Goal: Information Seeking & Learning: Learn about a topic

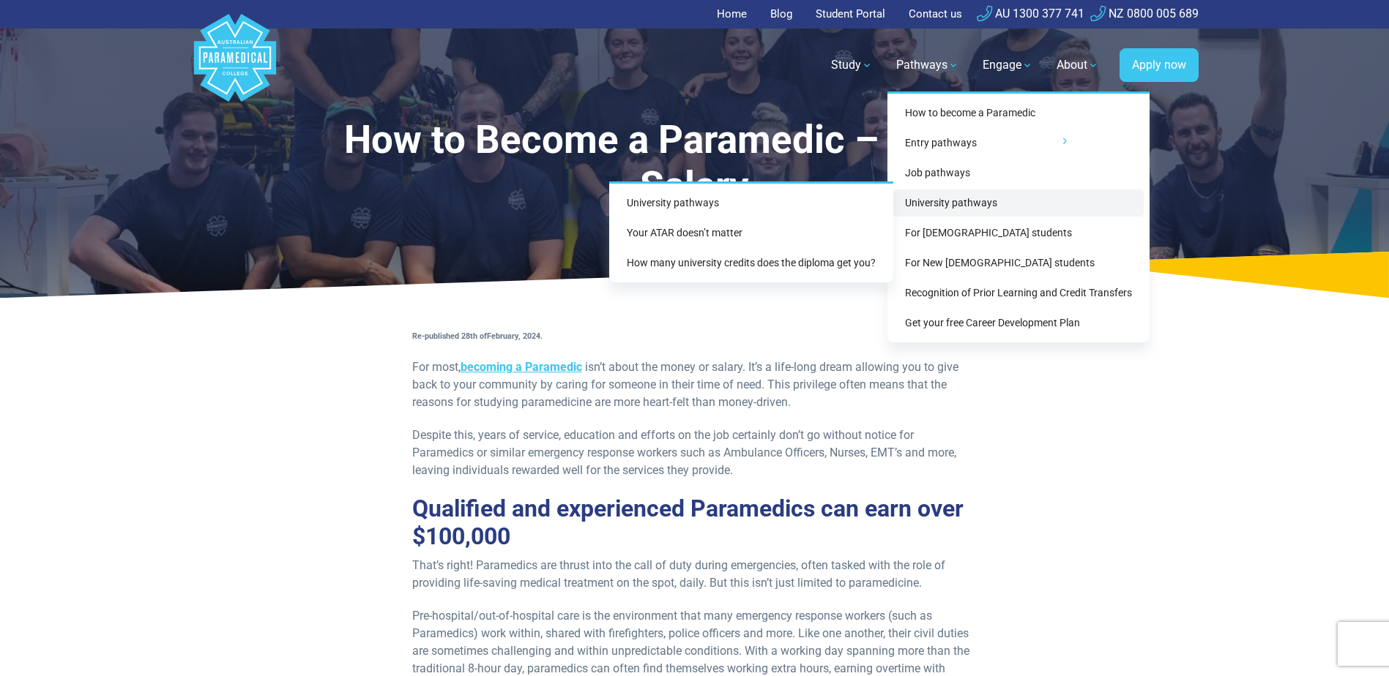
click at [949, 195] on link "University pathways" at bounding box center [1018, 203] width 250 height 27
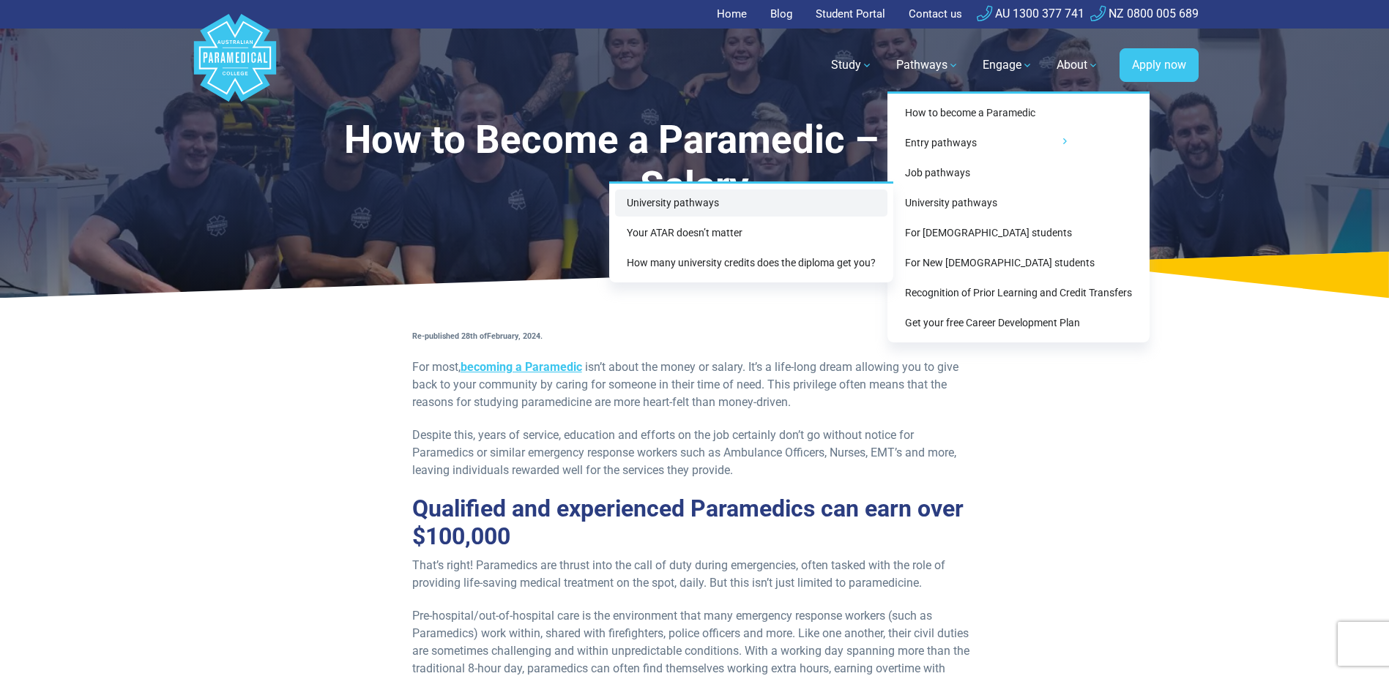
click at [664, 197] on link "University pathways" at bounding box center [751, 203] width 272 height 27
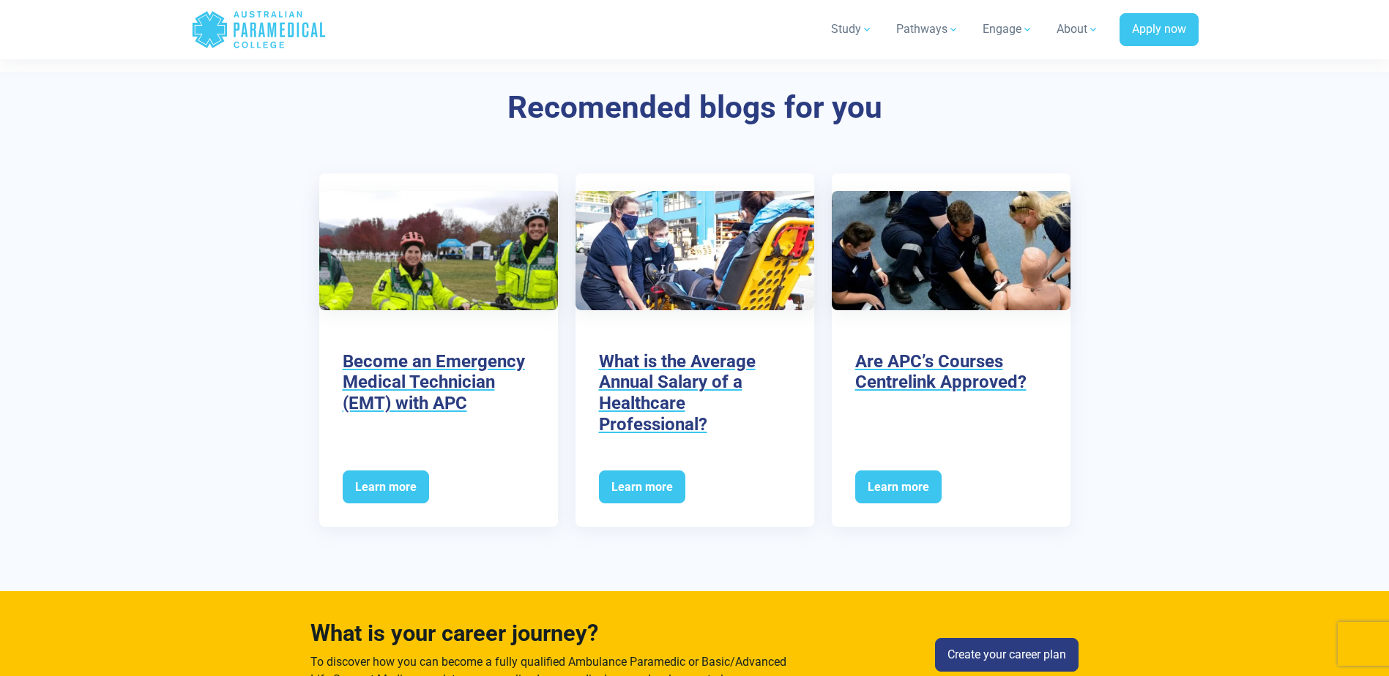
scroll to position [4612, 0]
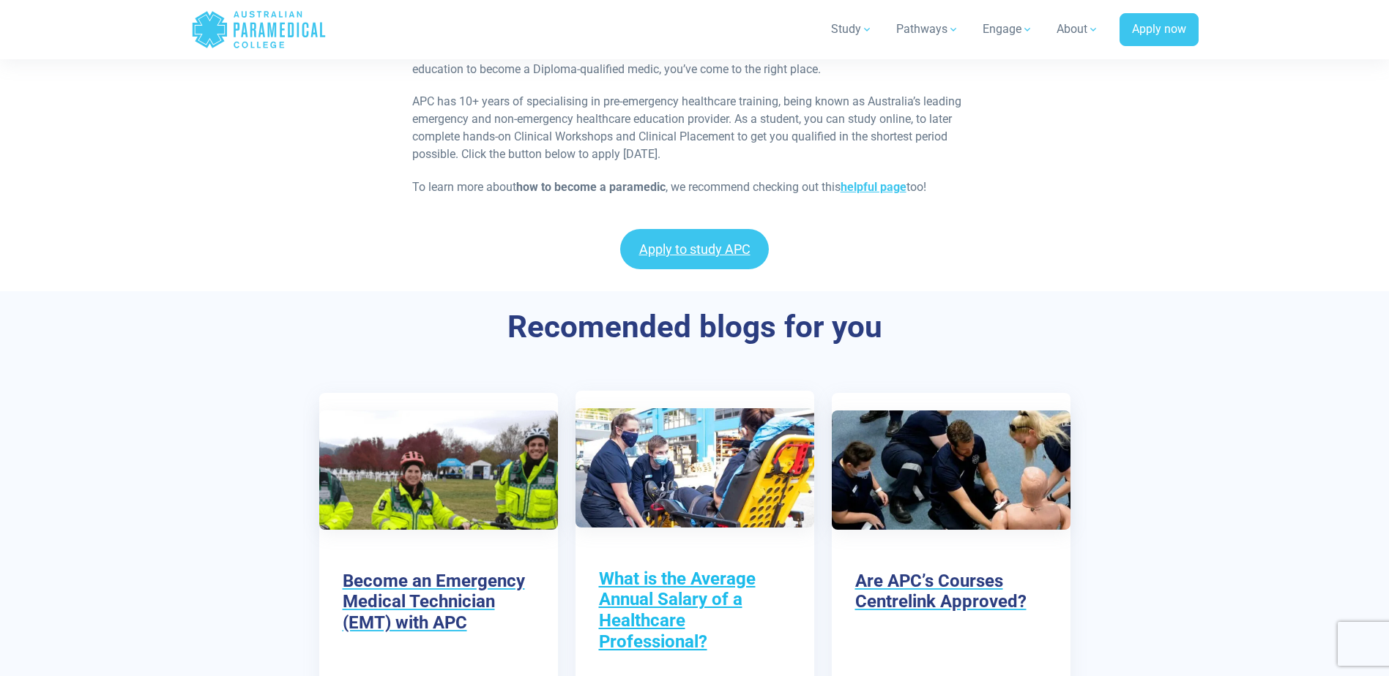
click at [657, 569] on h3 "What is the Average Annual Salary of a Healthcare Professional?" at bounding box center [695, 611] width 192 height 84
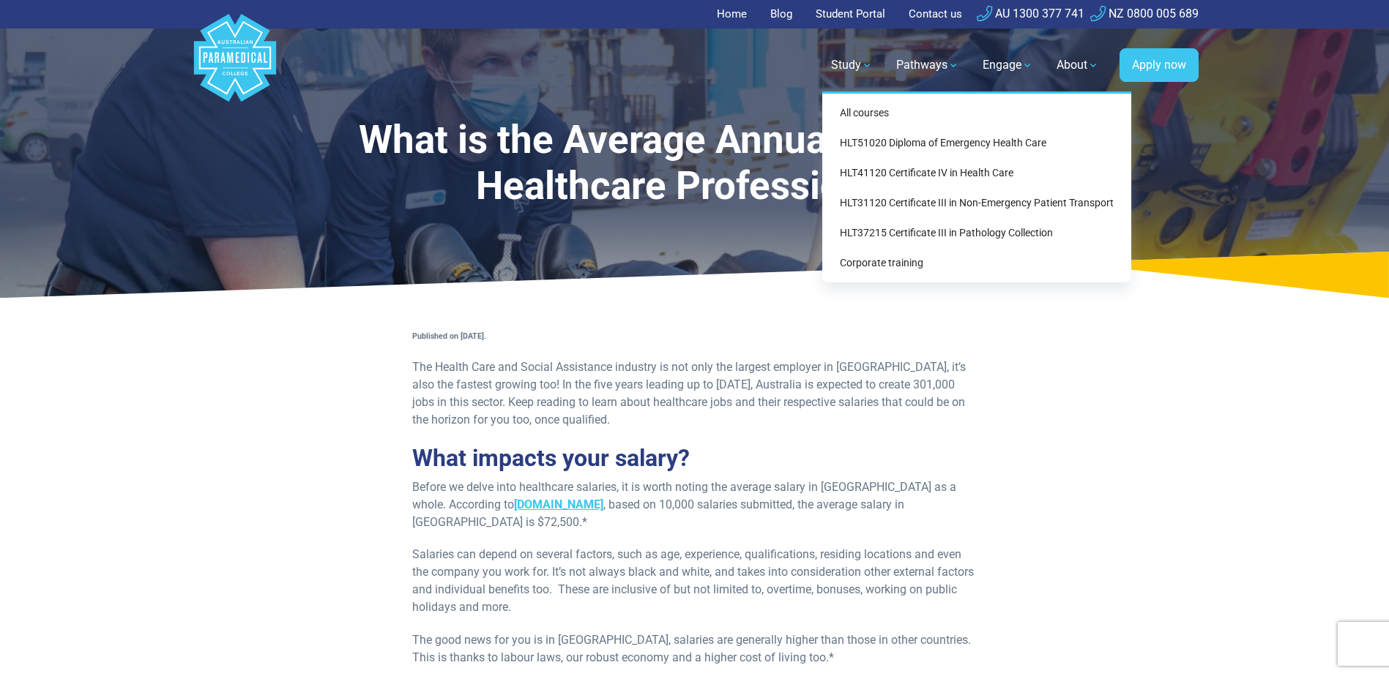
click at [828, 67] on link "Study" at bounding box center [851, 65] width 59 height 41
click at [860, 119] on link "All courses" at bounding box center [976, 113] width 297 height 27
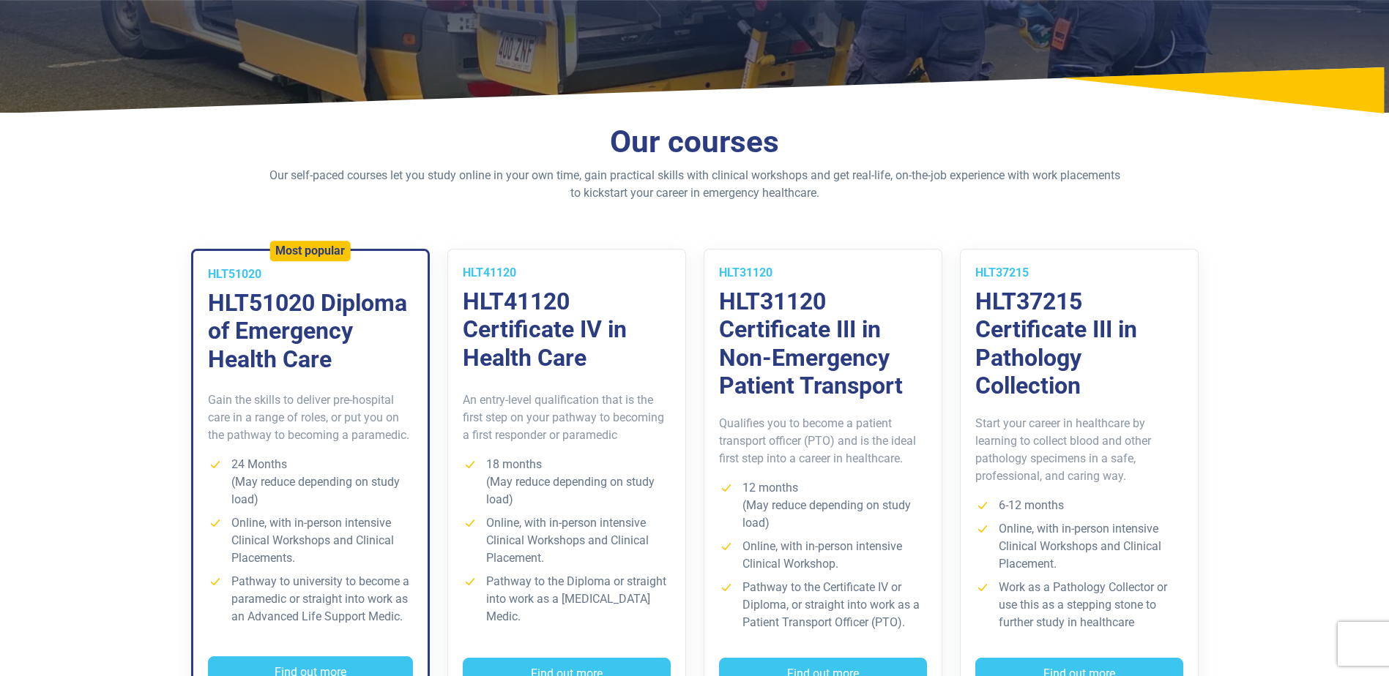
scroll to position [293, 0]
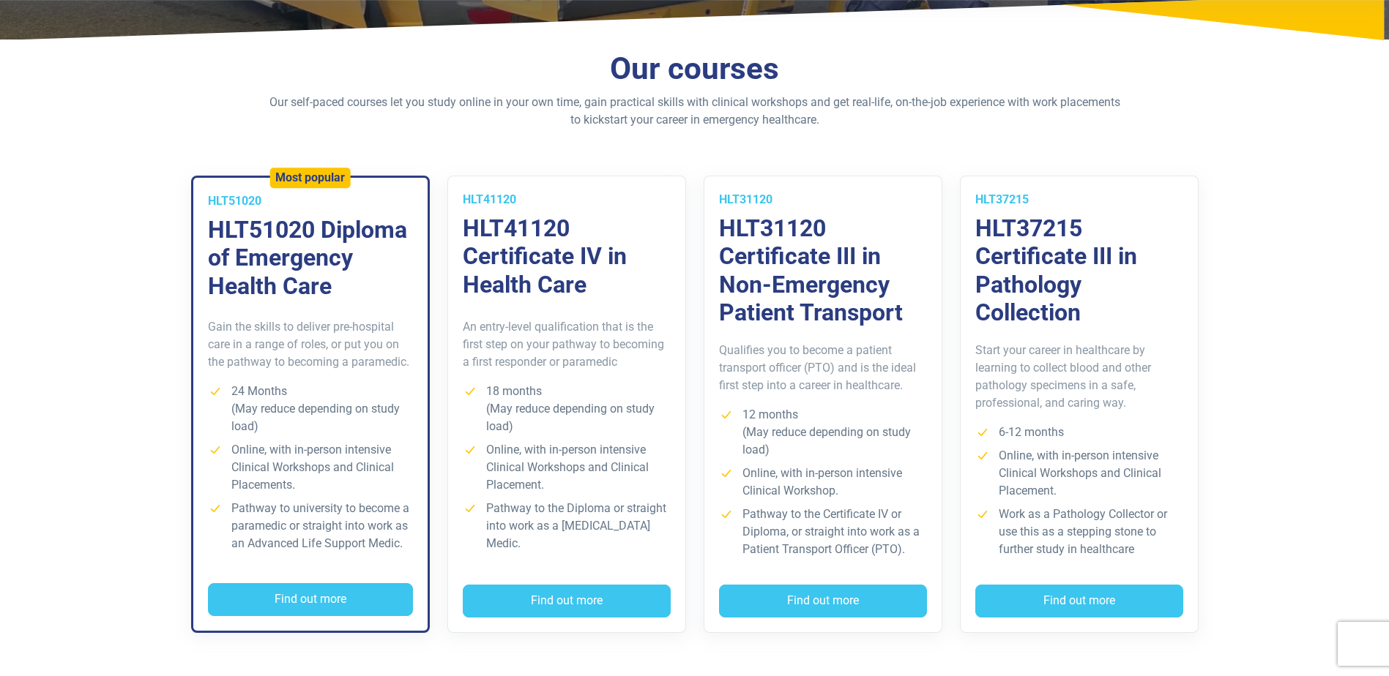
click at [580, 286] on h3 "HLT41120 Certificate IV in Health Care" at bounding box center [567, 256] width 208 height 84
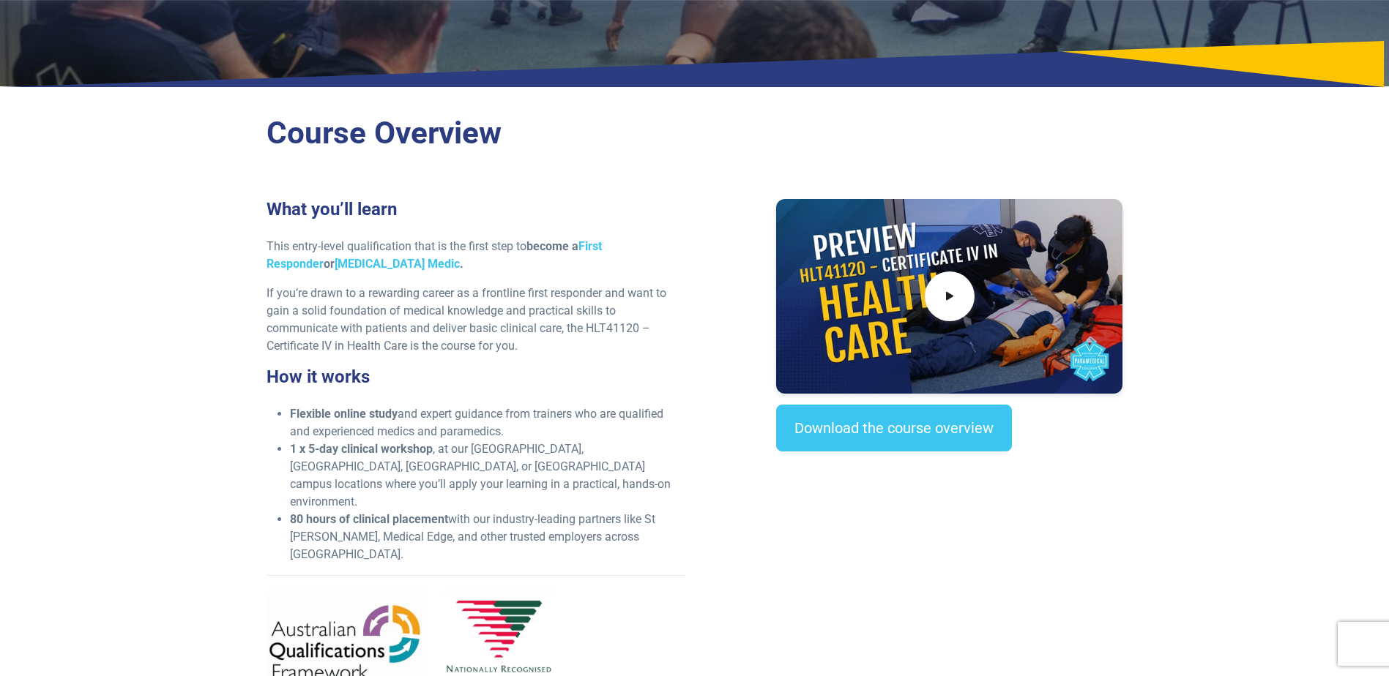
scroll to position [366, 0]
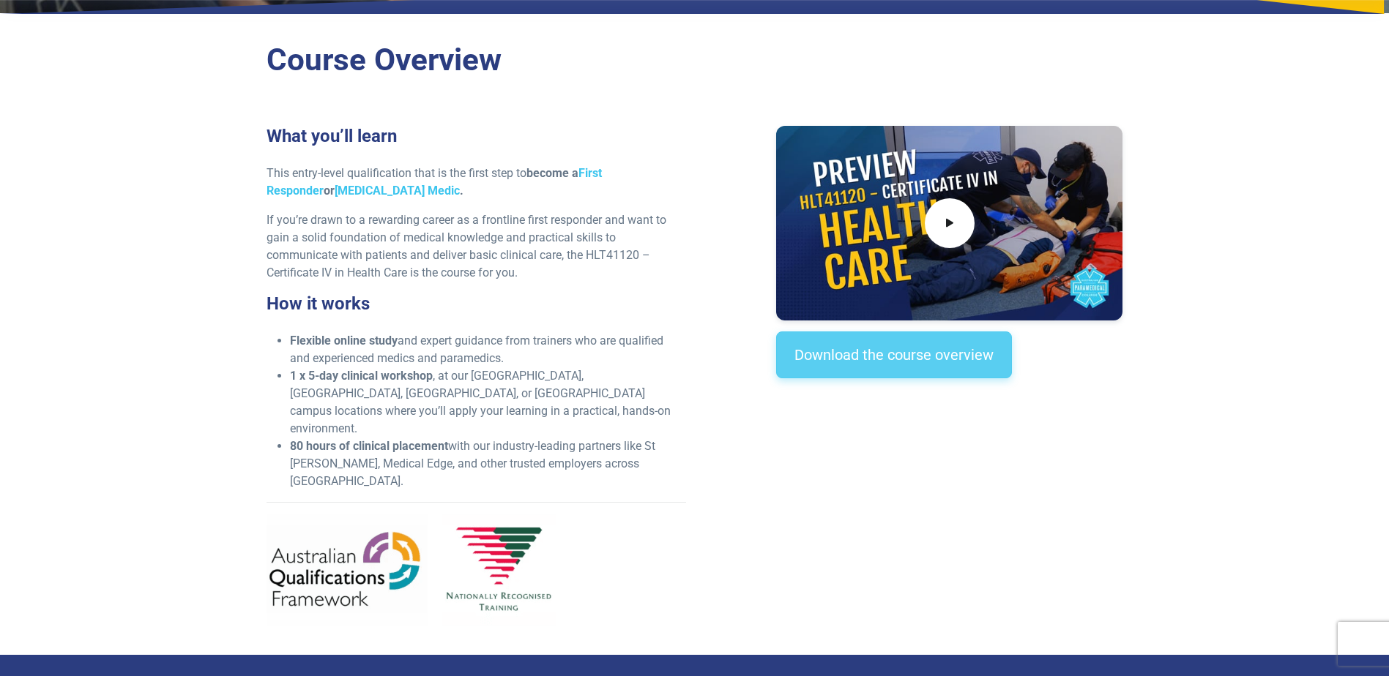
click at [859, 344] on link "Download the course overview" at bounding box center [894, 355] width 236 height 47
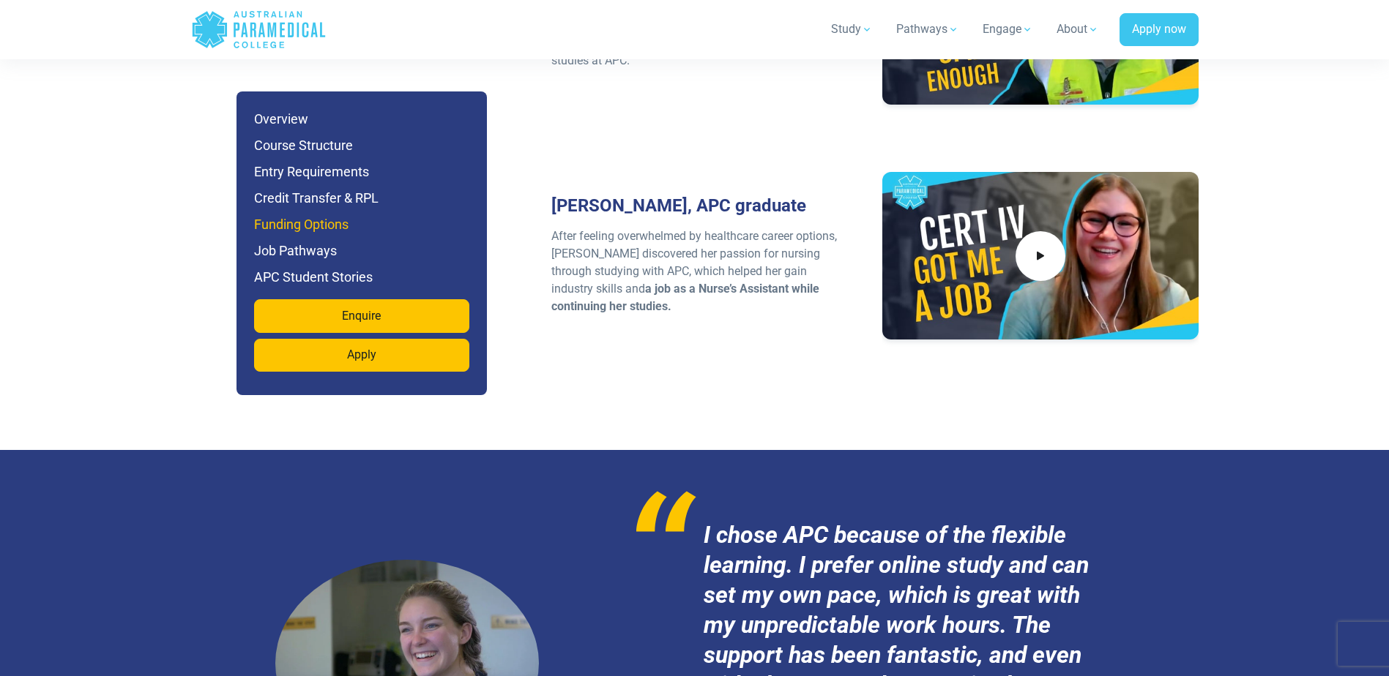
scroll to position [4911, 0]
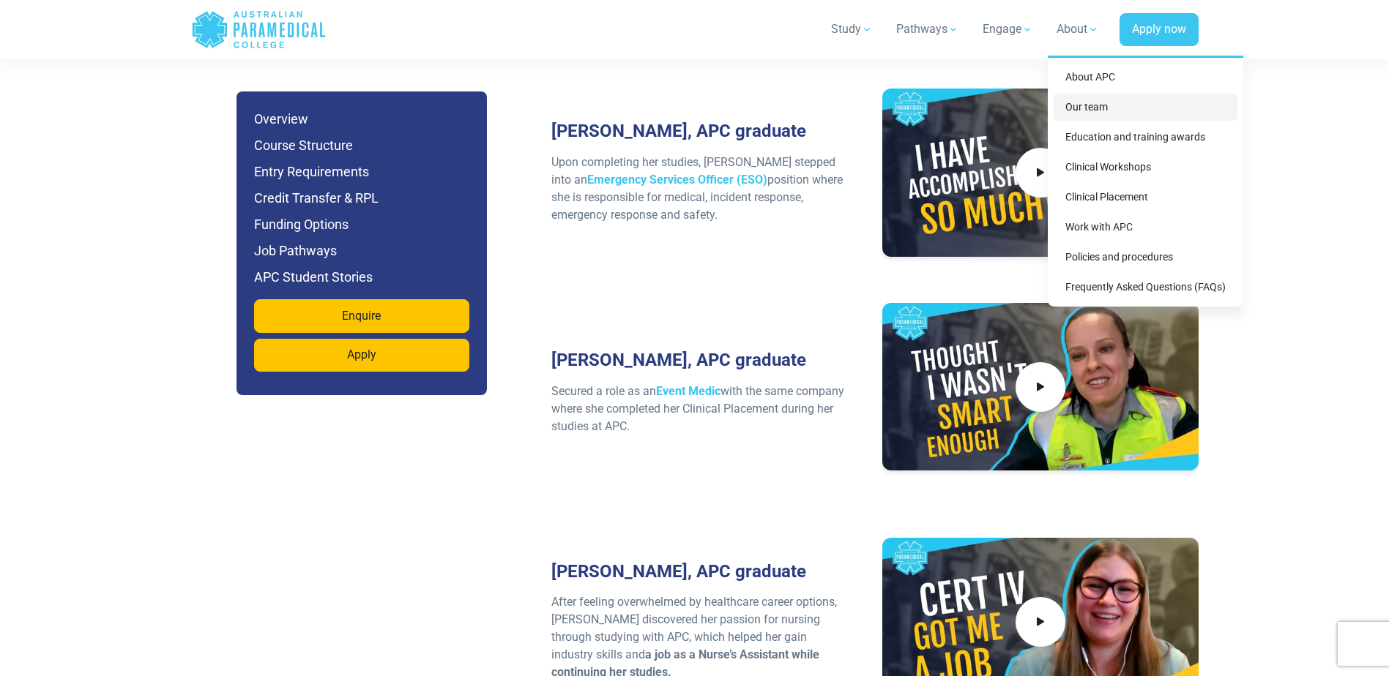
click at [1091, 107] on link "Our team" at bounding box center [1145, 107] width 184 height 27
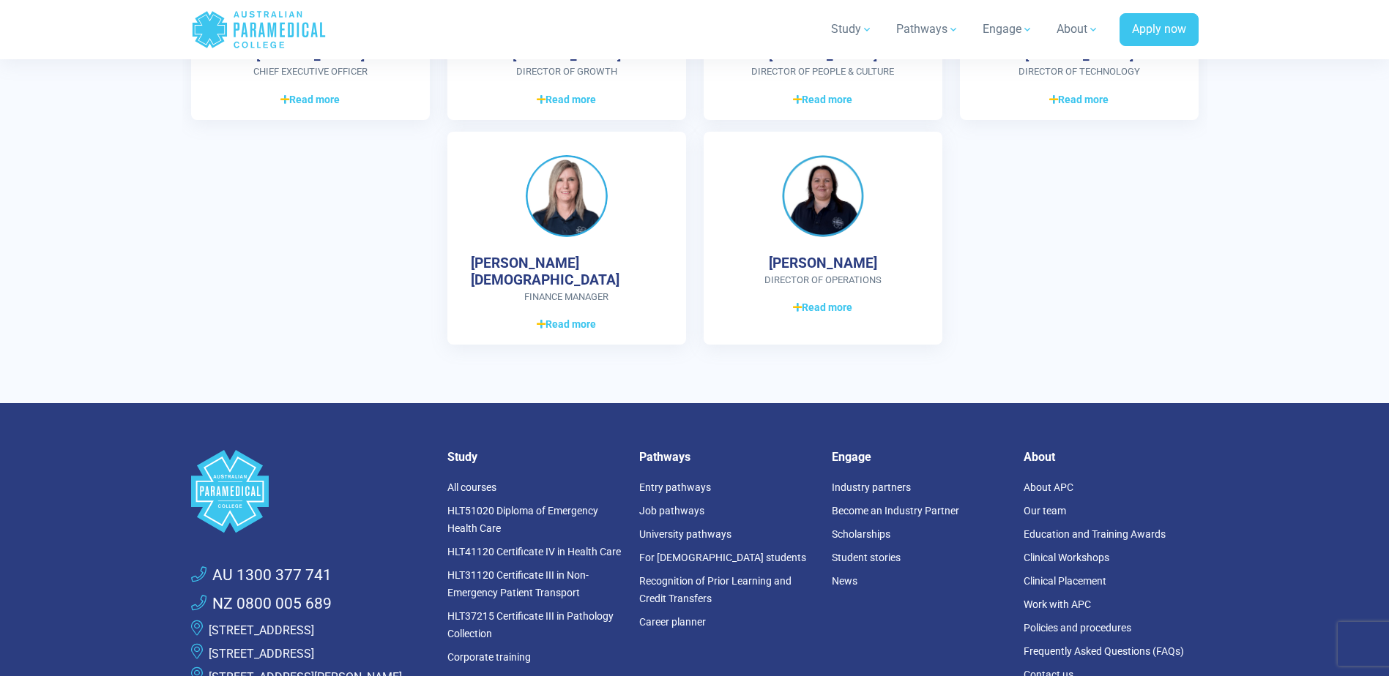
scroll to position [4173, 0]
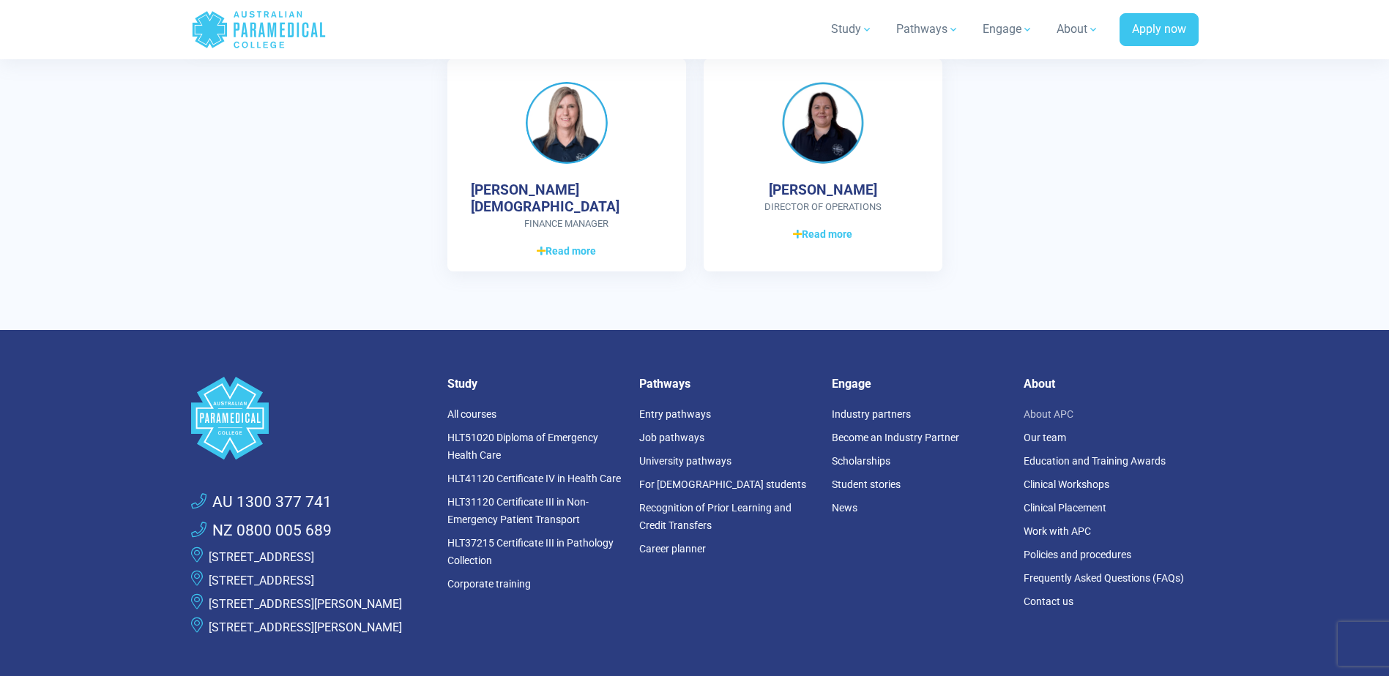
click at [1059, 408] on link "About APC" at bounding box center [1048, 414] width 50 height 12
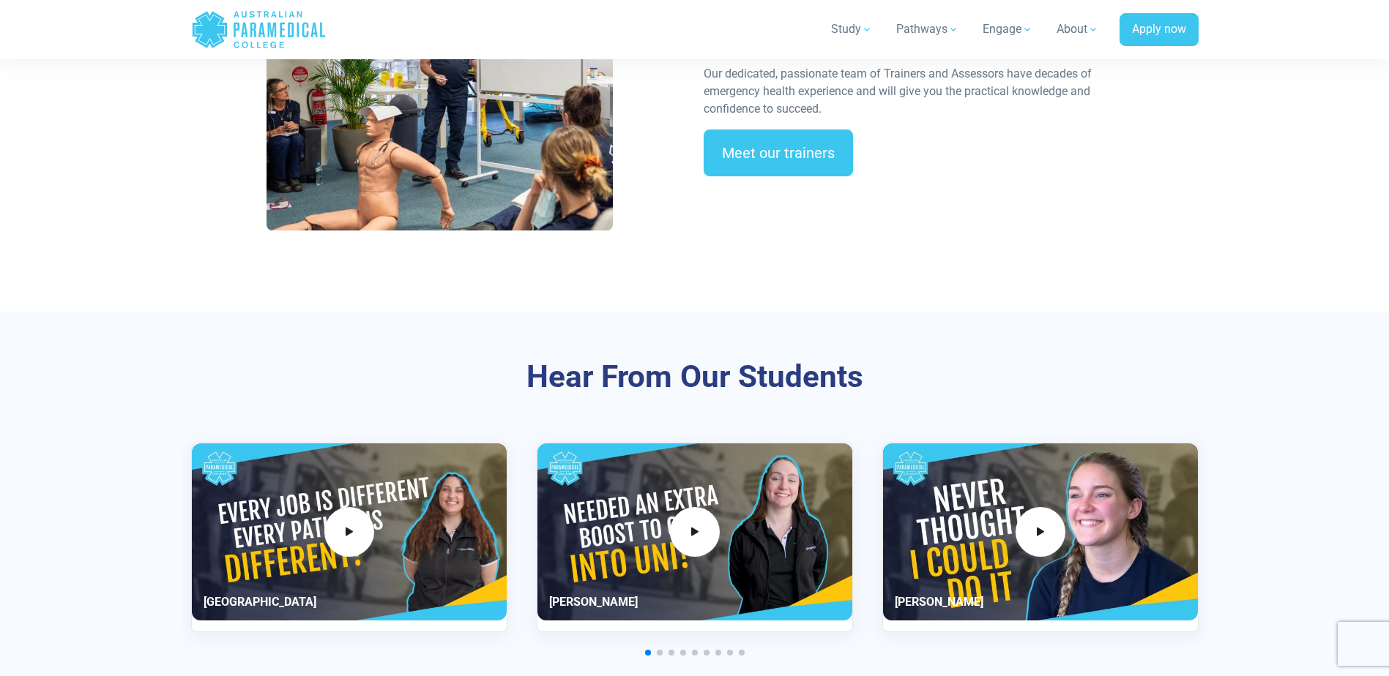
scroll to position [2562, 0]
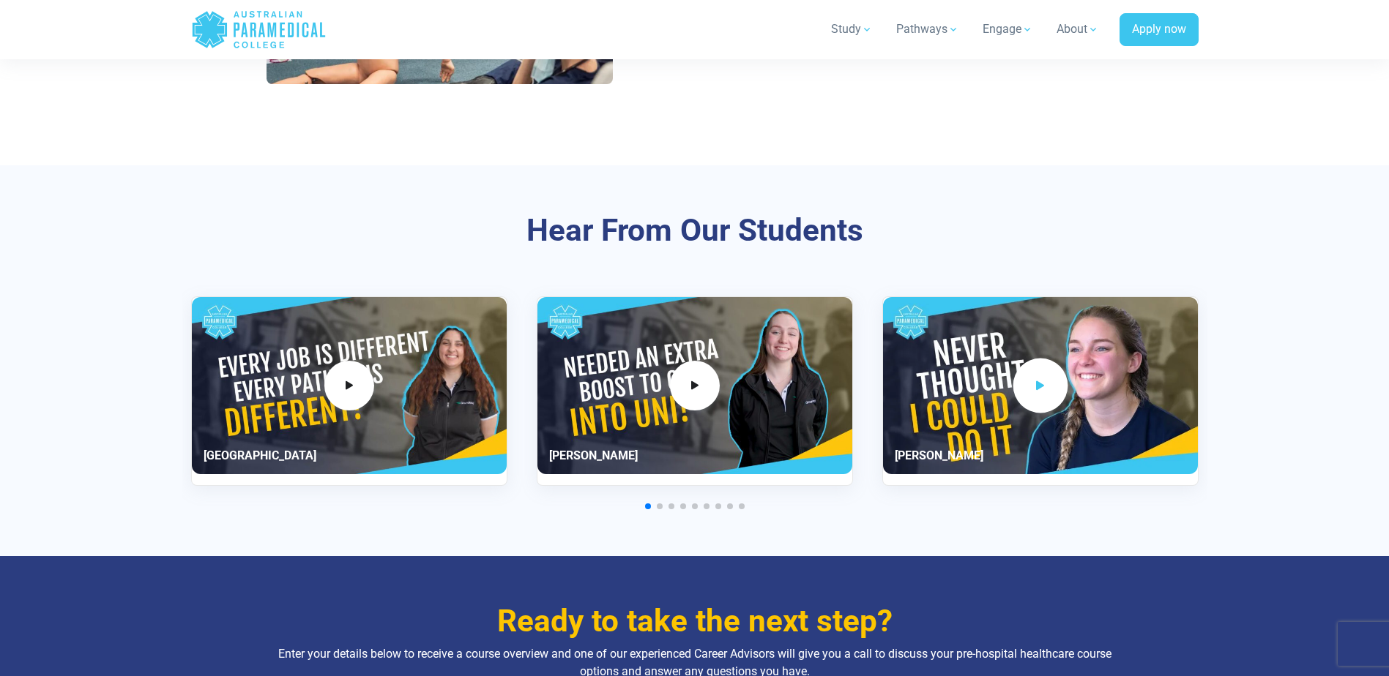
click at [1054, 369] on span "3 / 11" at bounding box center [1039, 385] width 55 height 55
click at [946, 527] on div "Hear From Our Students [GEOGRAPHIC_DATA]" at bounding box center [694, 360] width 1025 height 391
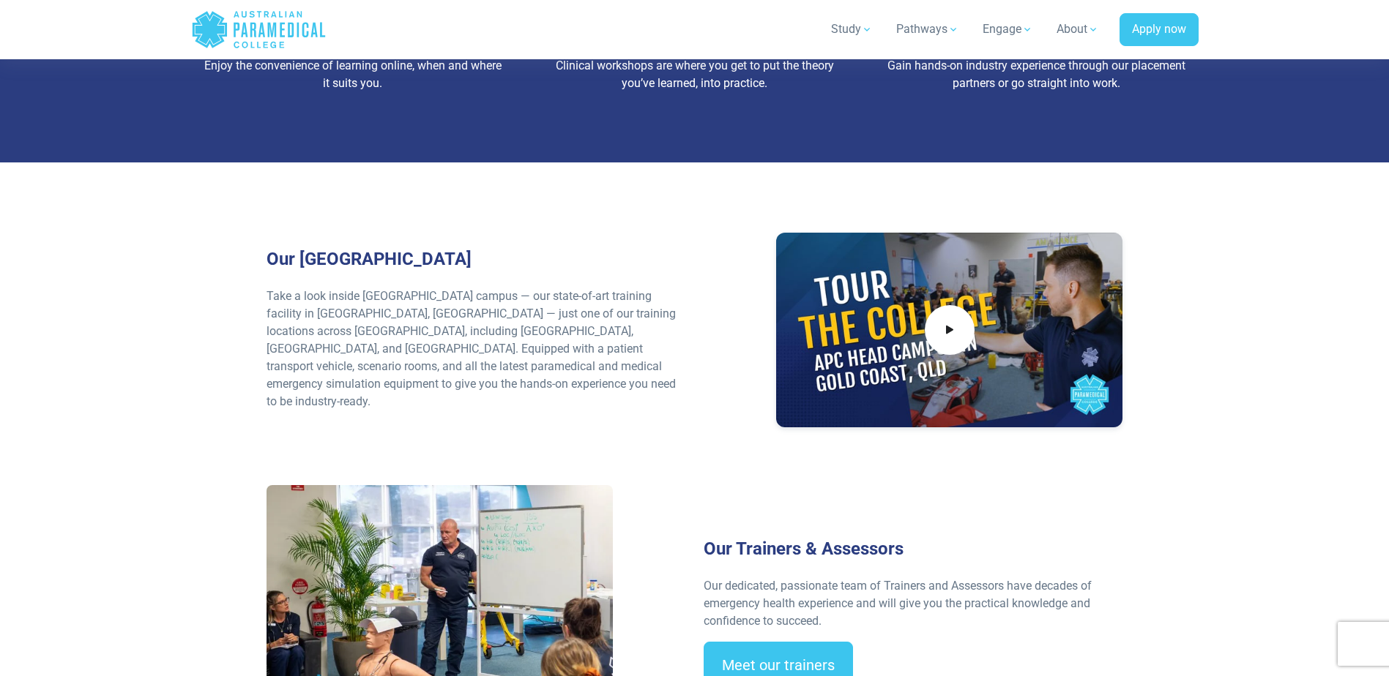
scroll to position [1610, 0]
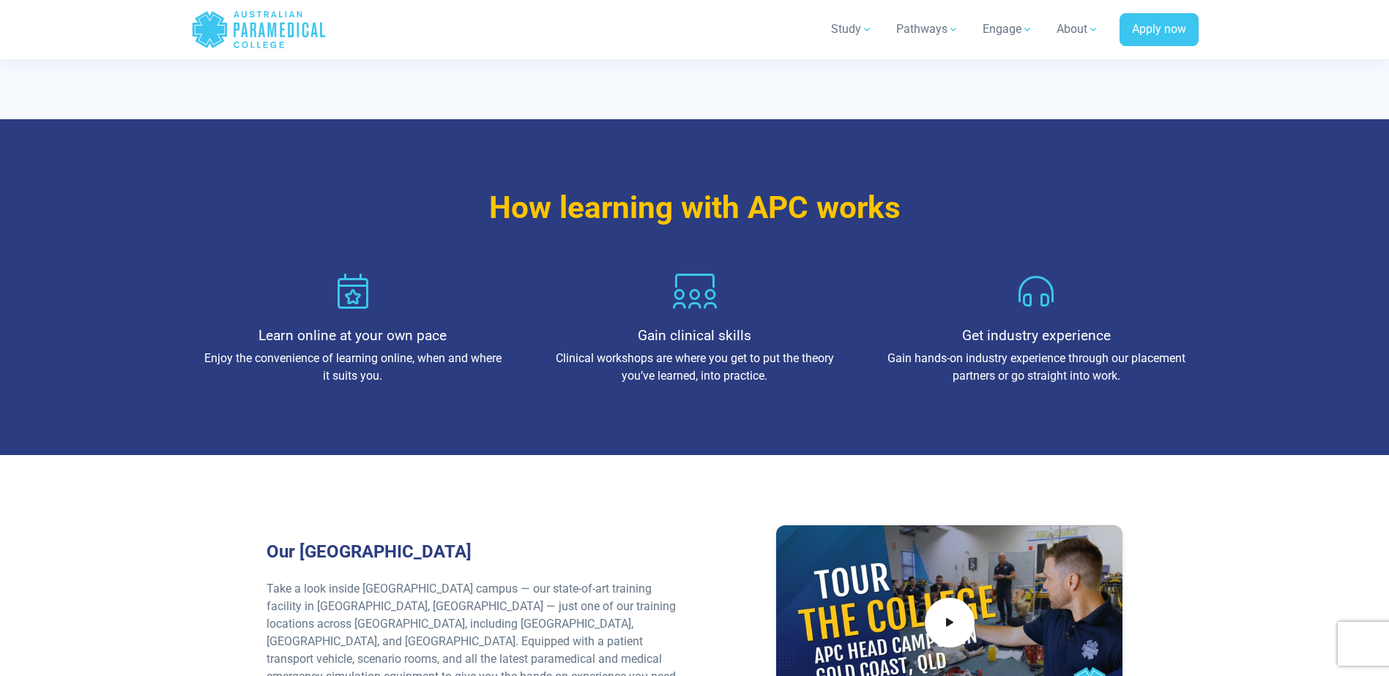
click at [1003, 37] on link "Engage" at bounding box center [1008, 29] width 68 height 41
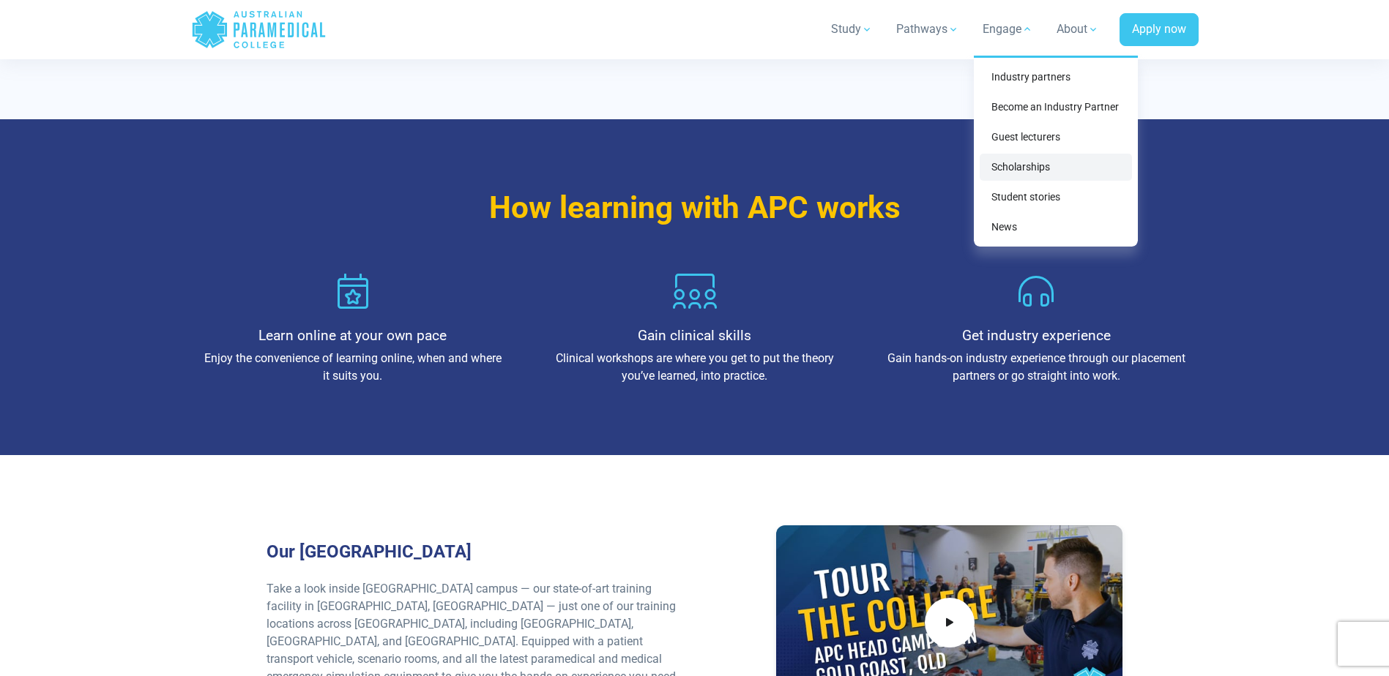
click at [1022, 169] on link "Scholarships" at bounding box center [1055, 167] width 152 height 27
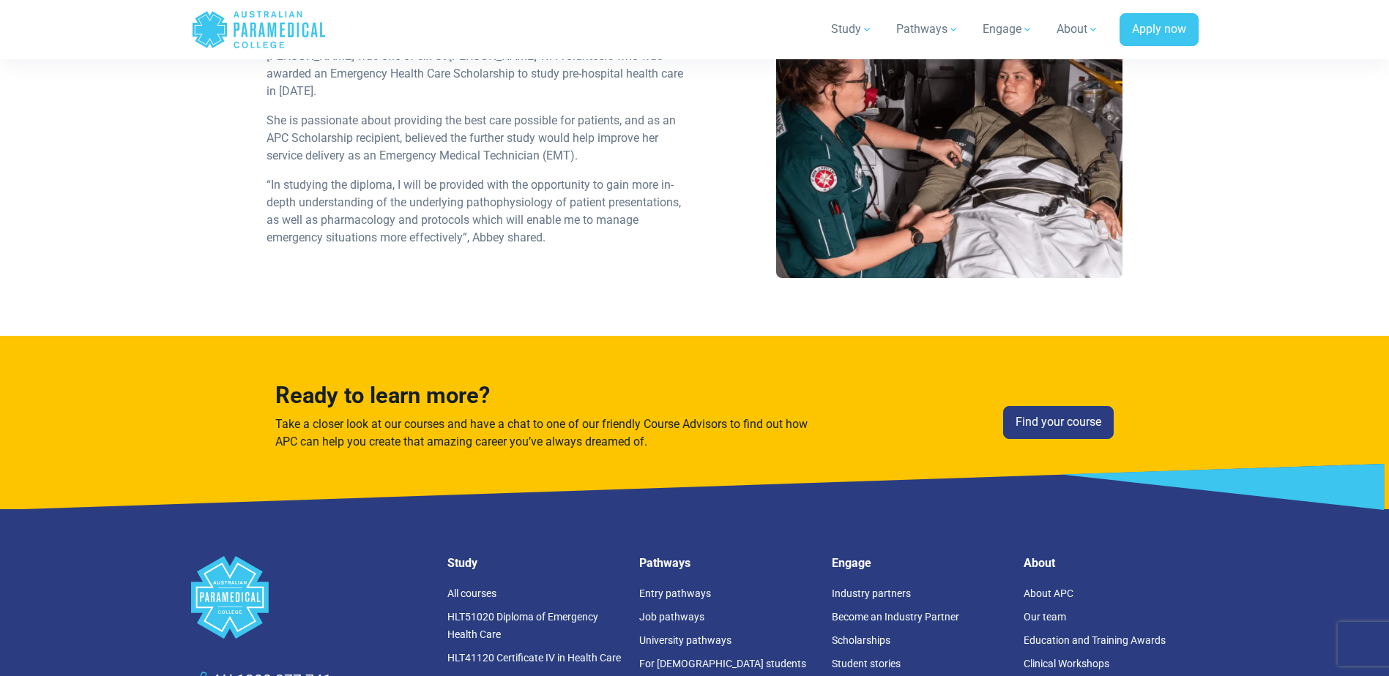
scroll to position [2269, 0]
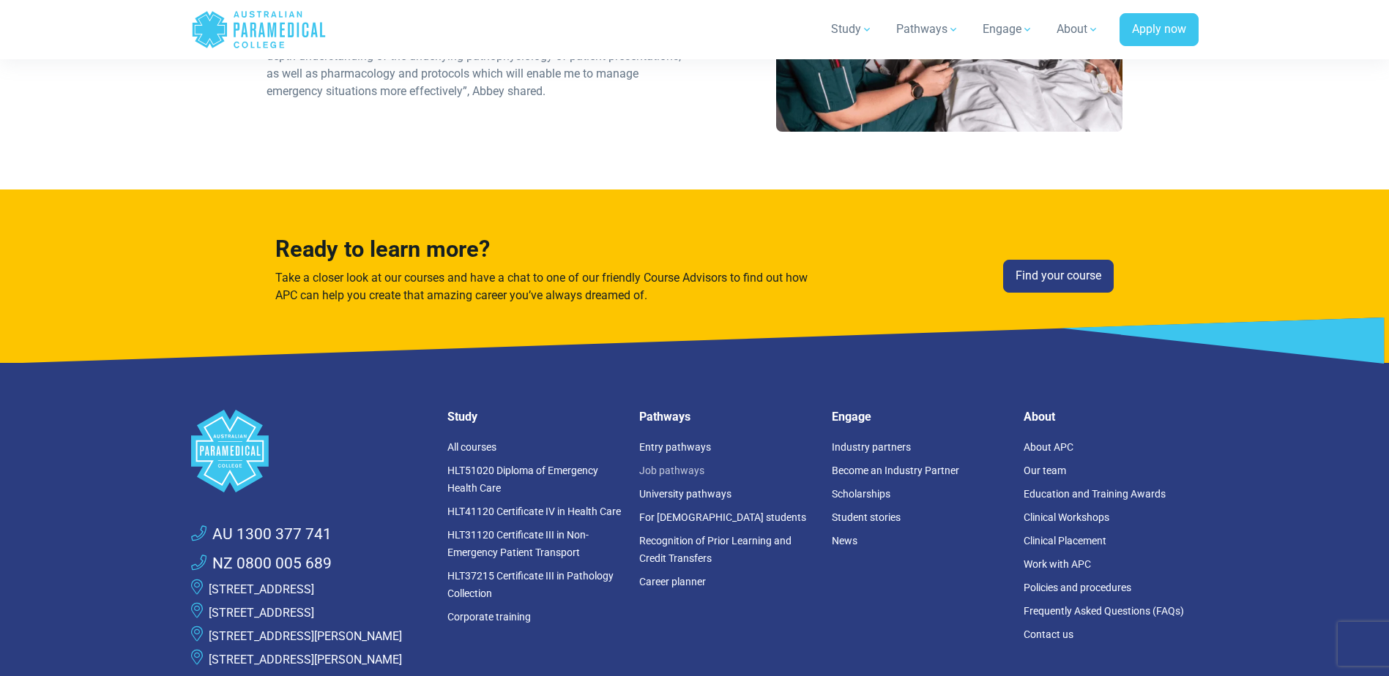
click at [671, 465] on link "Job pathways" at bounding box center [671, 471] width 65 height 12
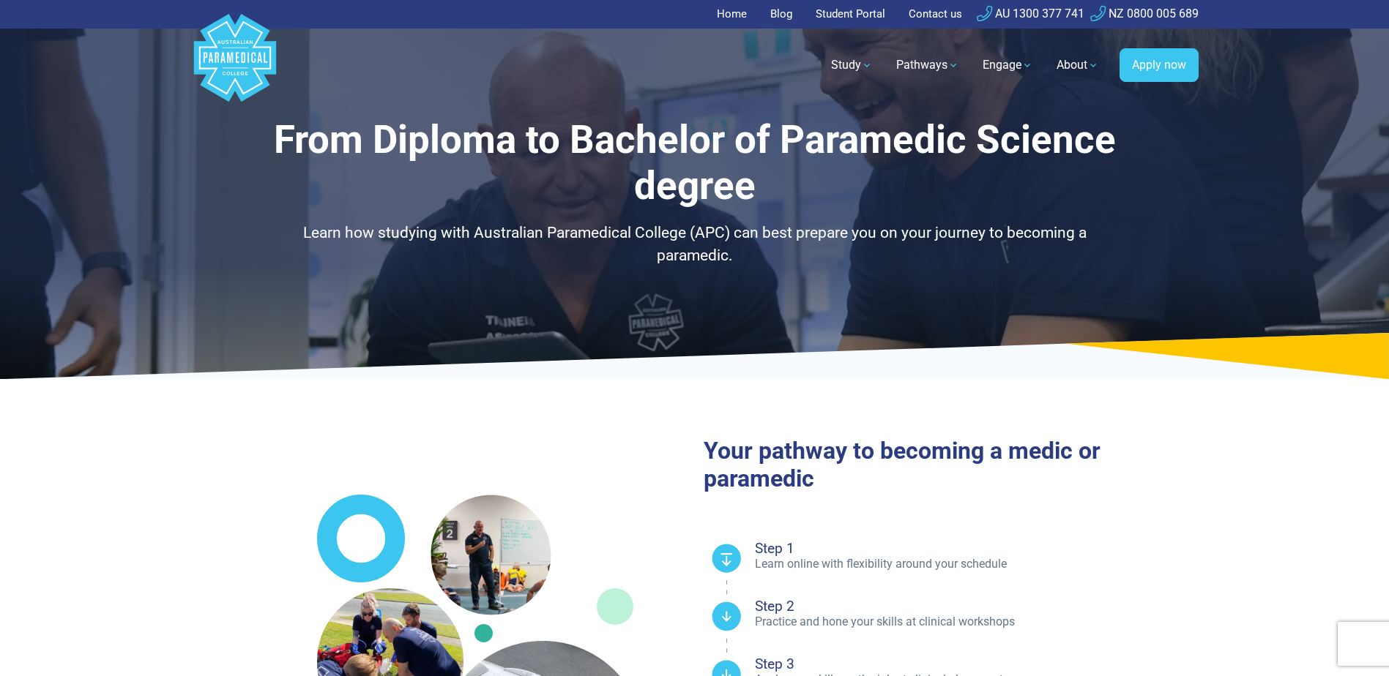
select select "**********"
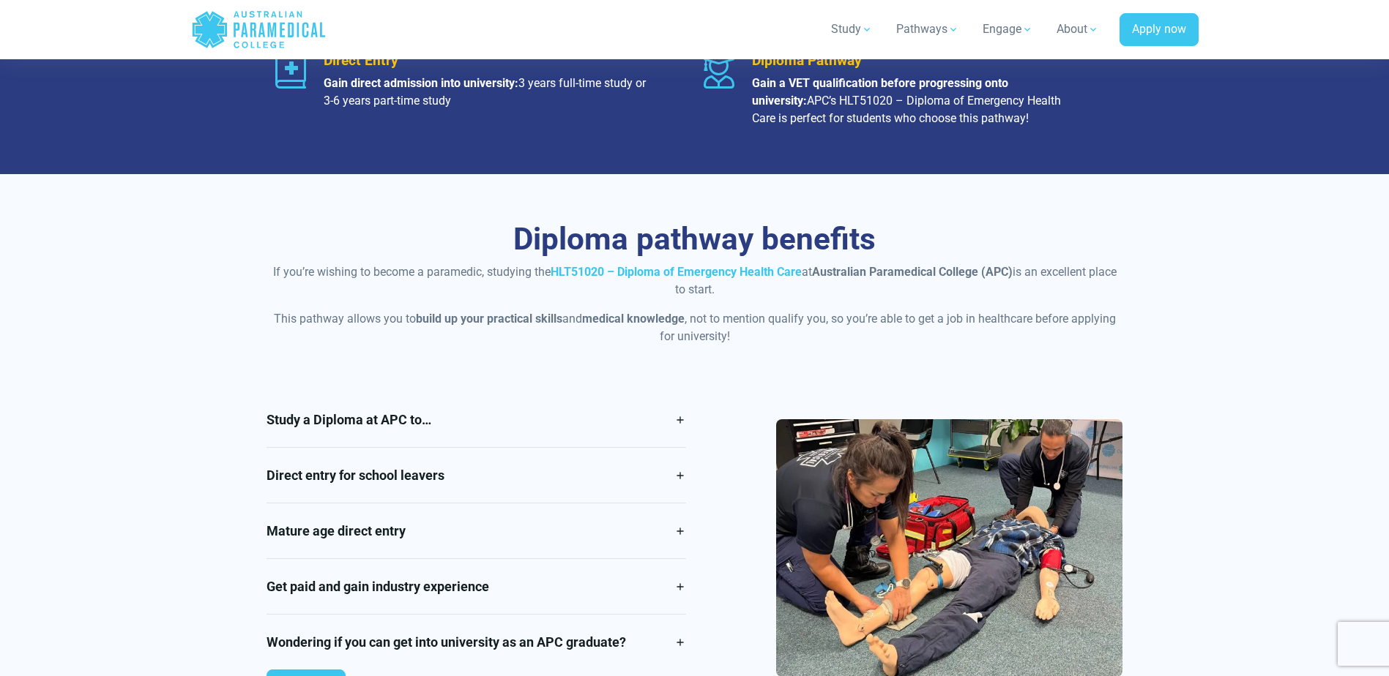
scroll to position [1098, 0]
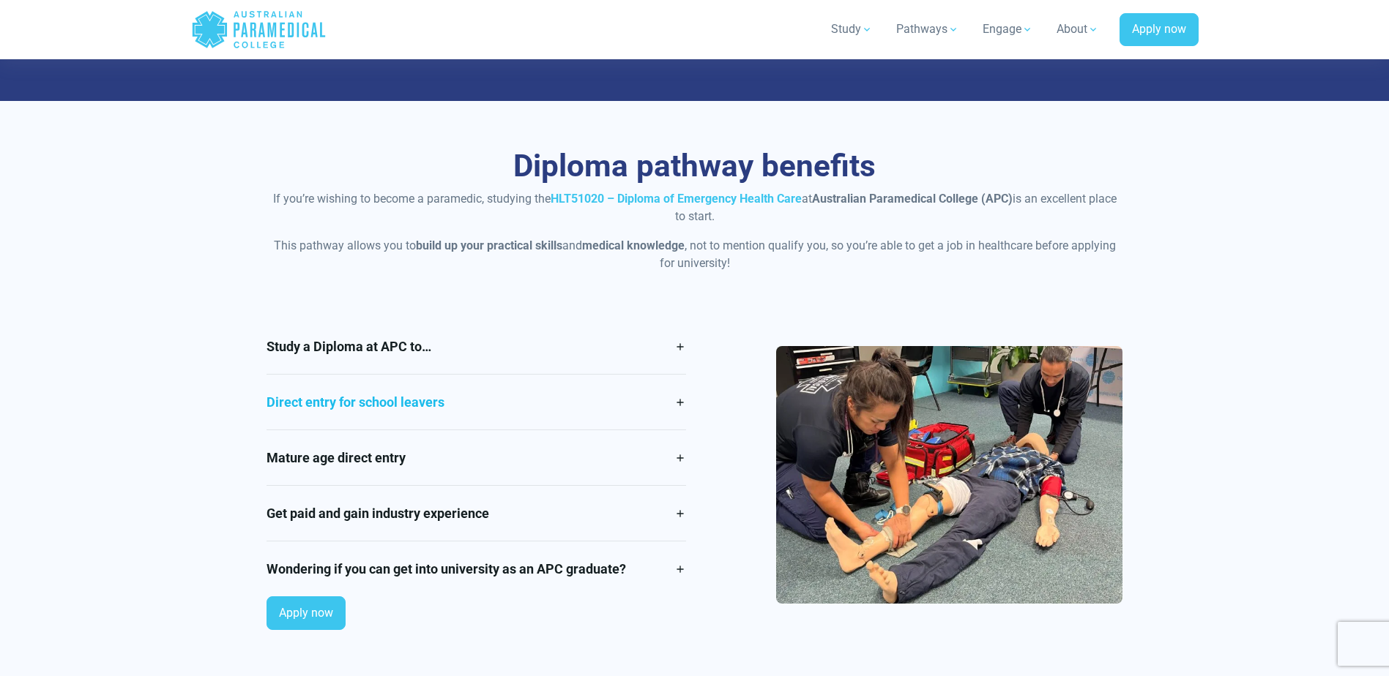
click at [348, 400] on link "Direct entry for school leavers" at bounding box center [475, 402] width 419 height 55
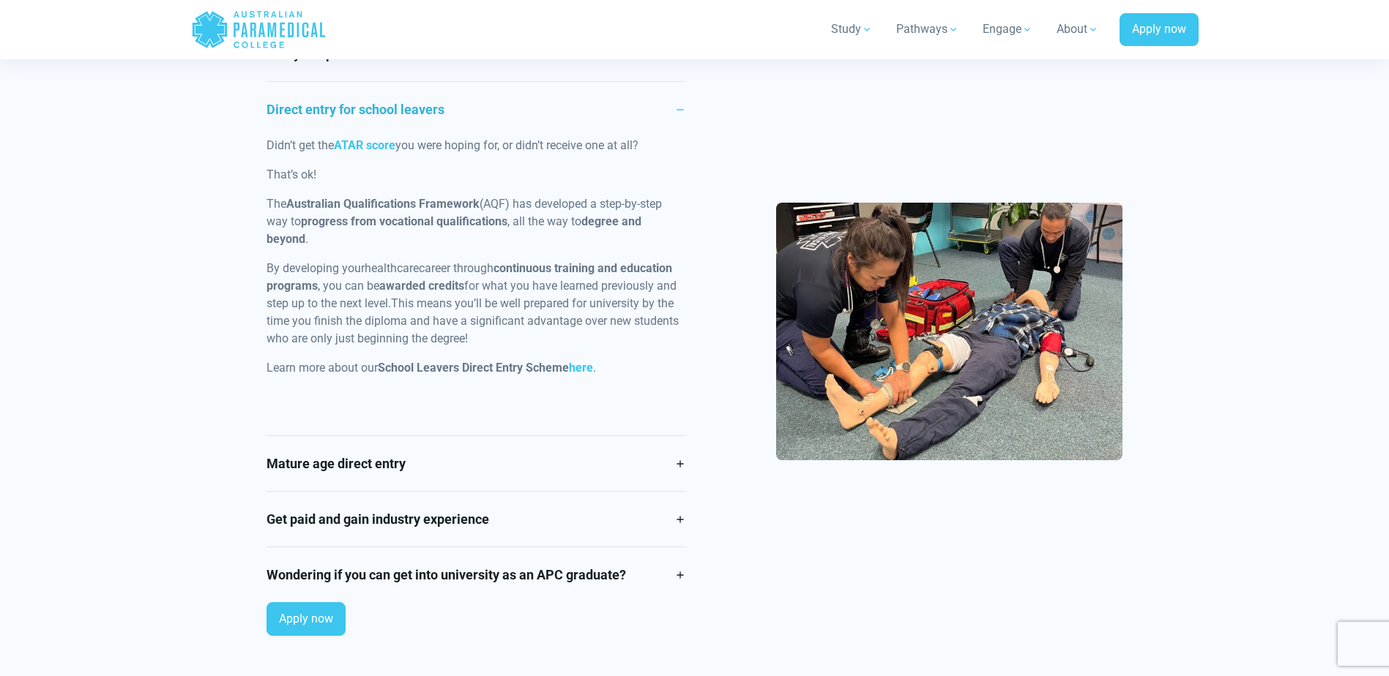
scroll to position [1464, 0]
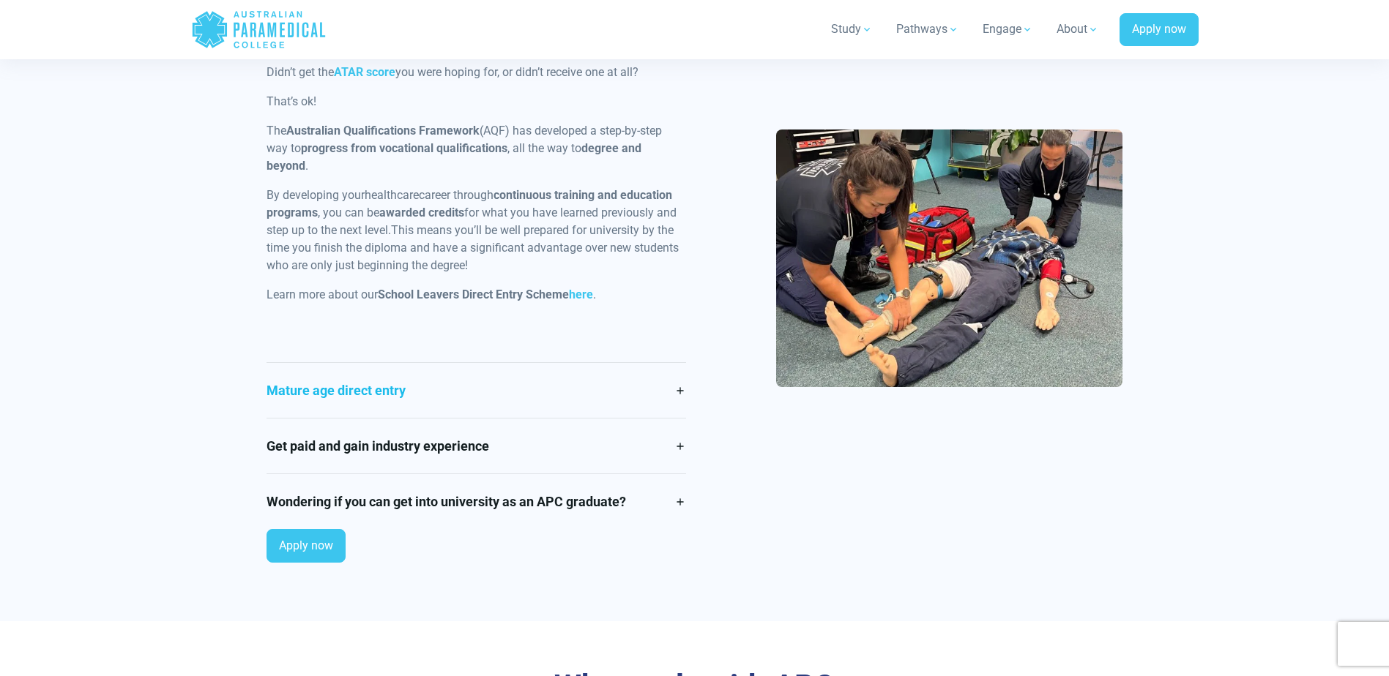
click at [359, 403] on link "Mature age direct entry" at bounding box center [475, 390] width 419 height 55
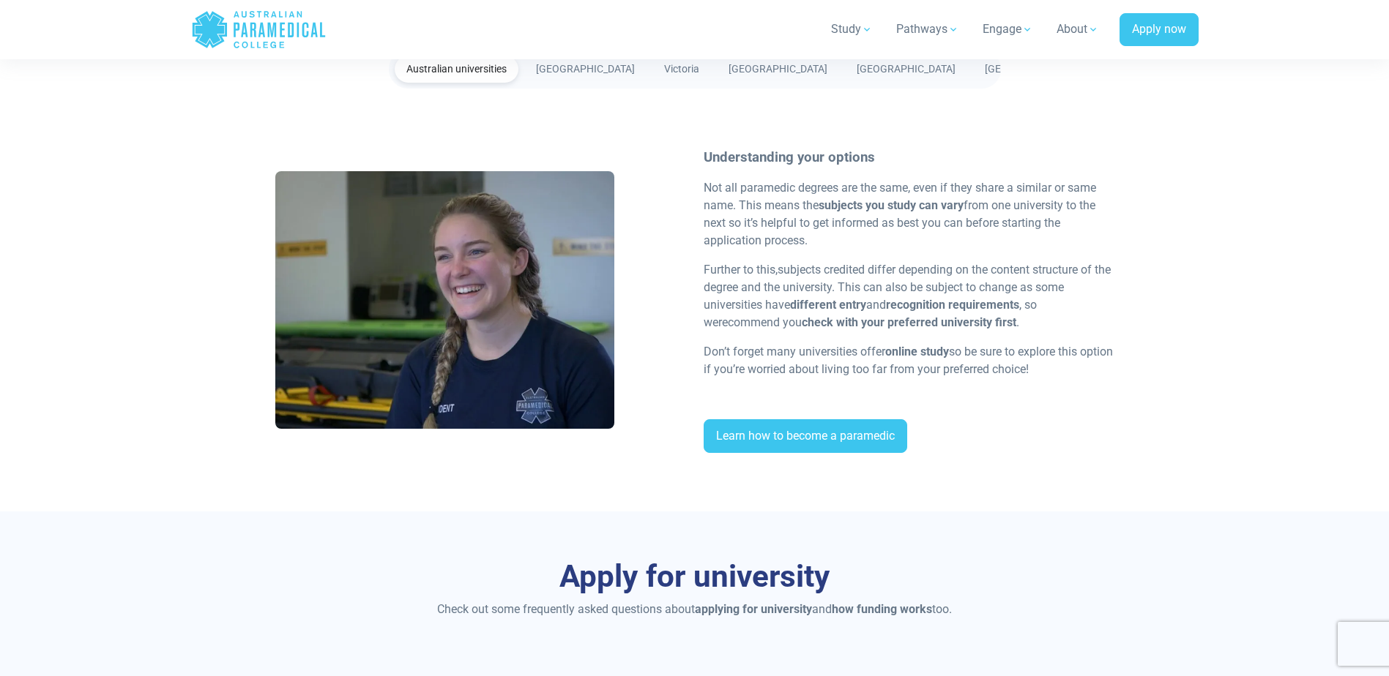
scroll to position [3148, 0]
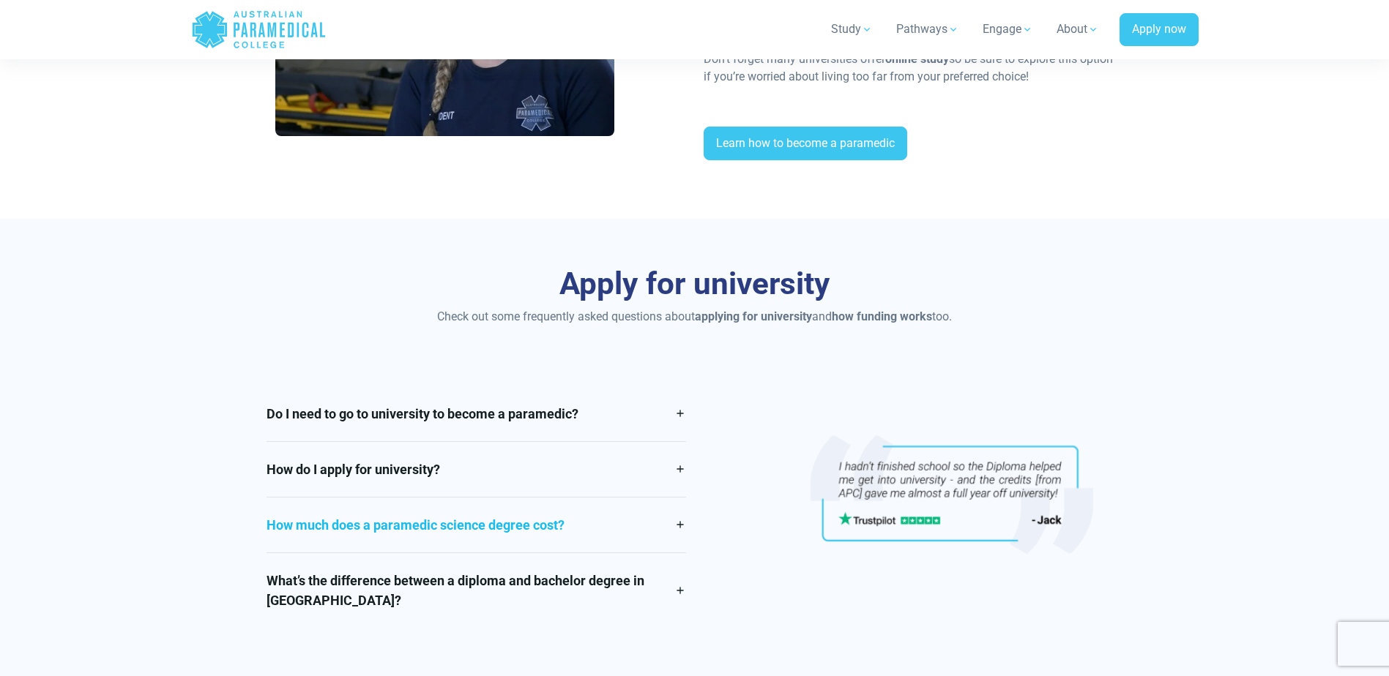
click at [435, 527] on link "How much does a paramedic science degree cost?" at bounding box center [475, 525] width 419 height 55
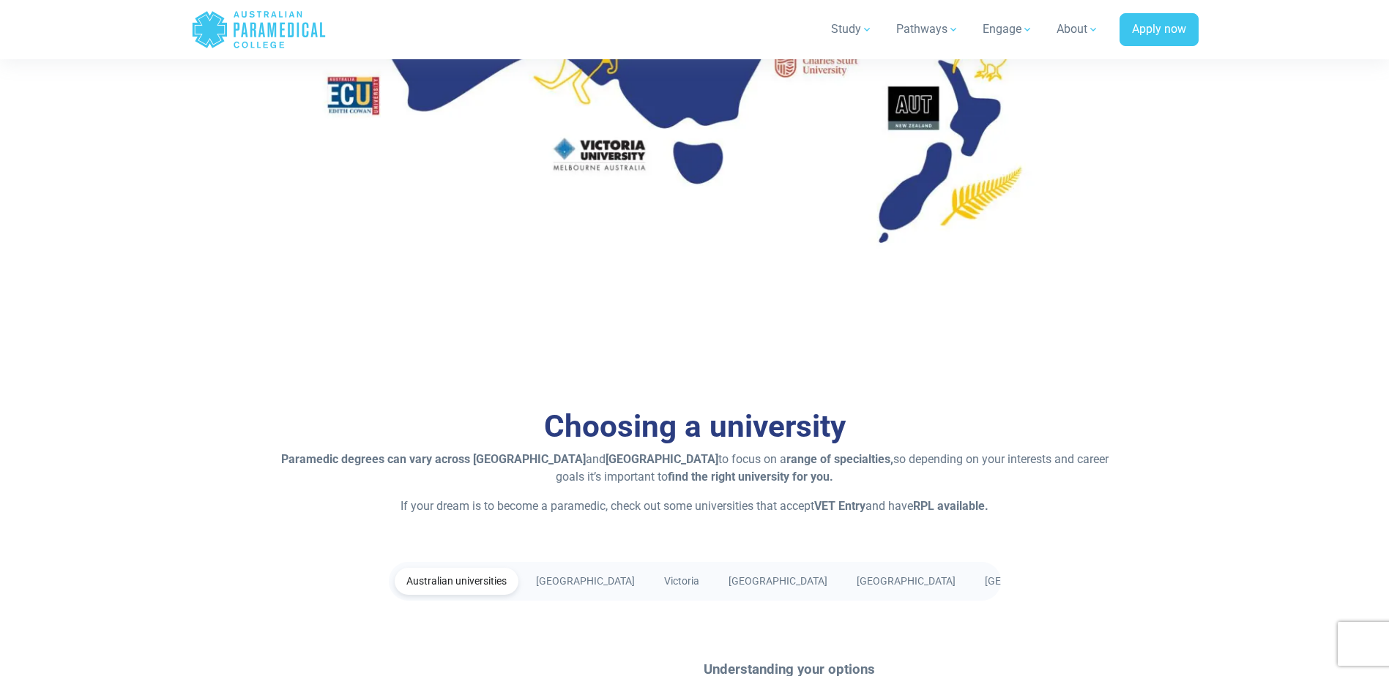
scroll to position [1976, 0]
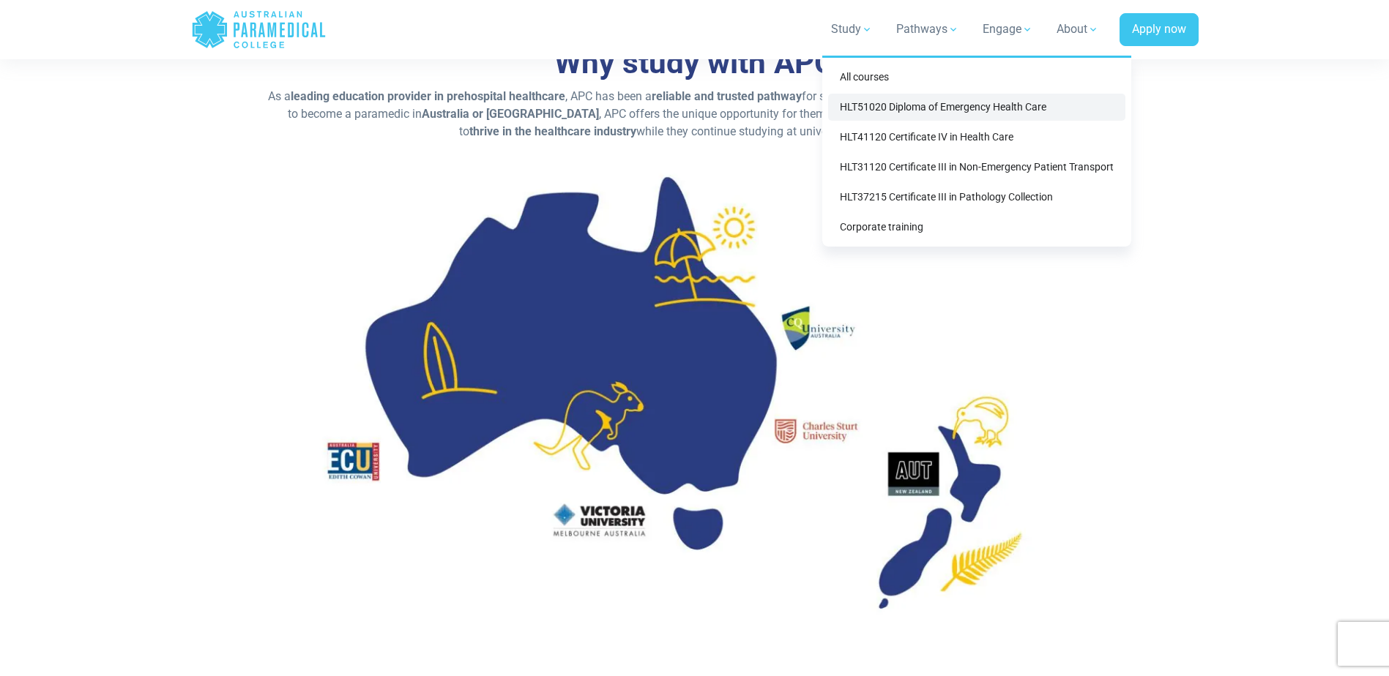
click at [918, 108] on link "HLT51020 Diploma of Emergency Health Care" at bounding box center [976, 107] width 297 height 27
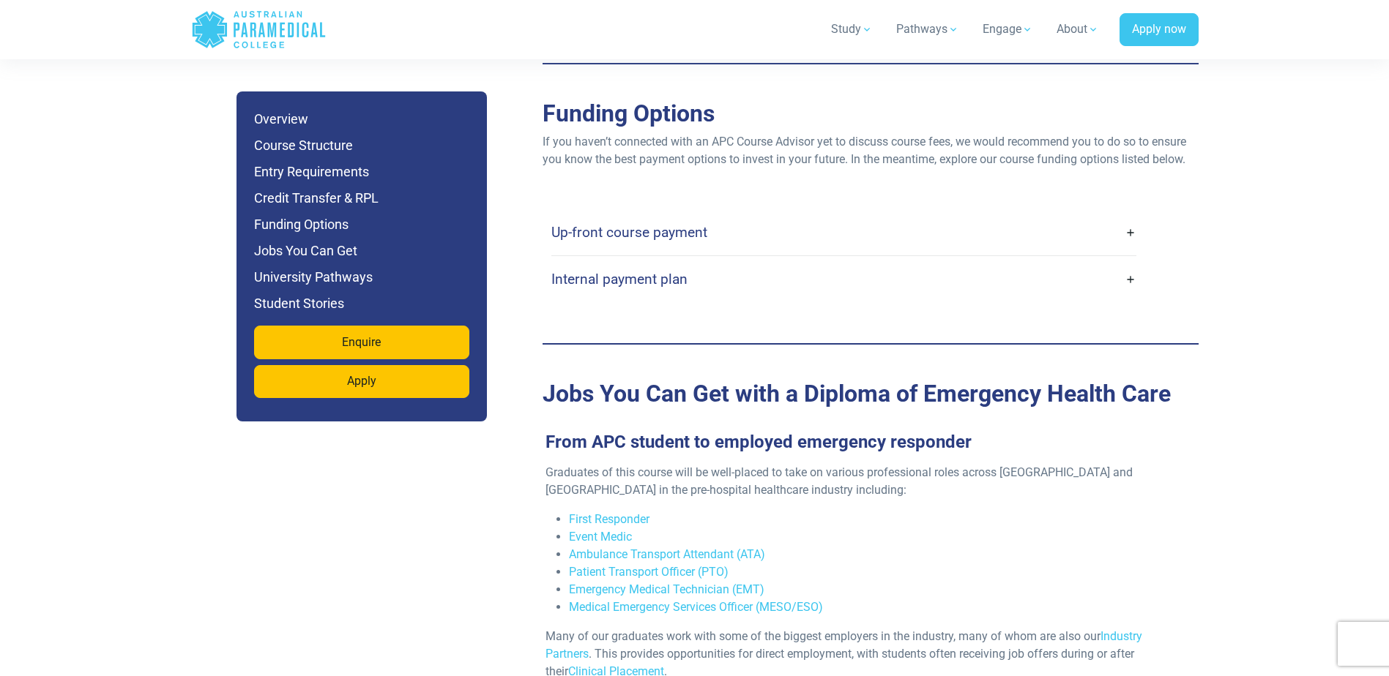
scroll to position [4465, 0]
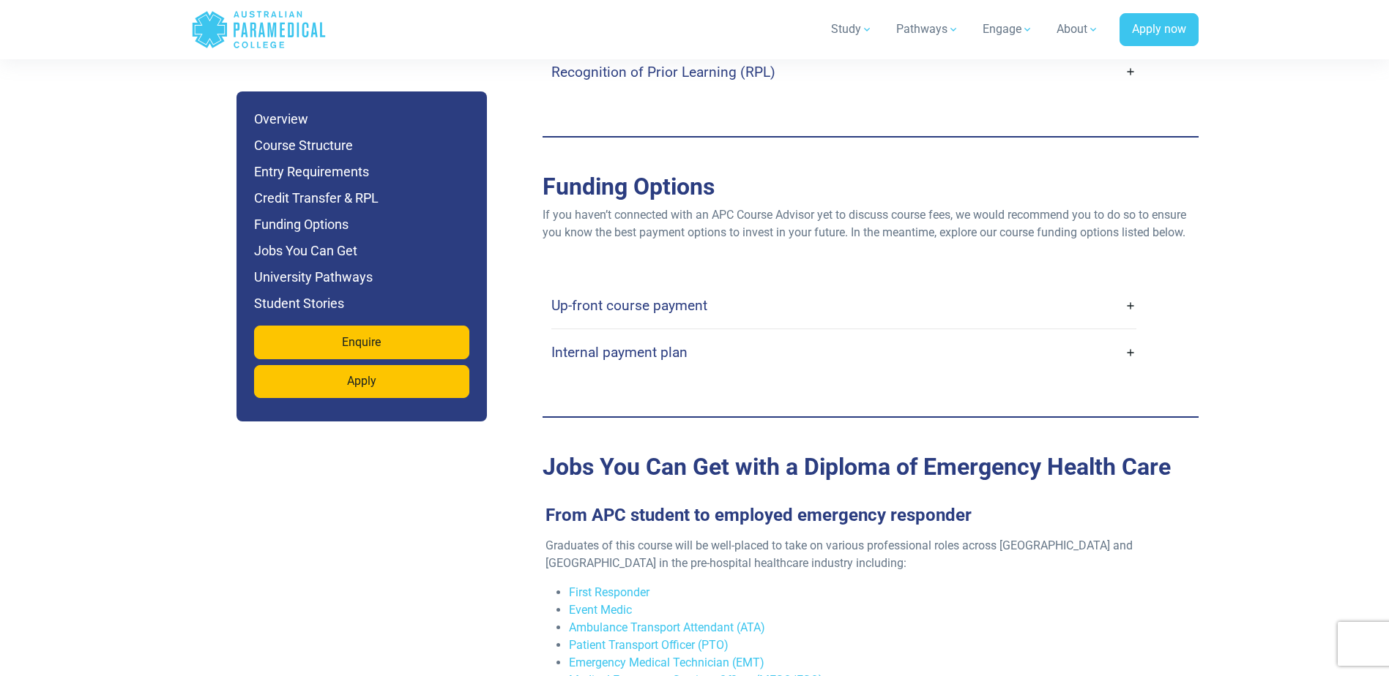
click at [656, 297] on h4 "Up-front course payment" at bounding box center [629, 305] width 156 height 17
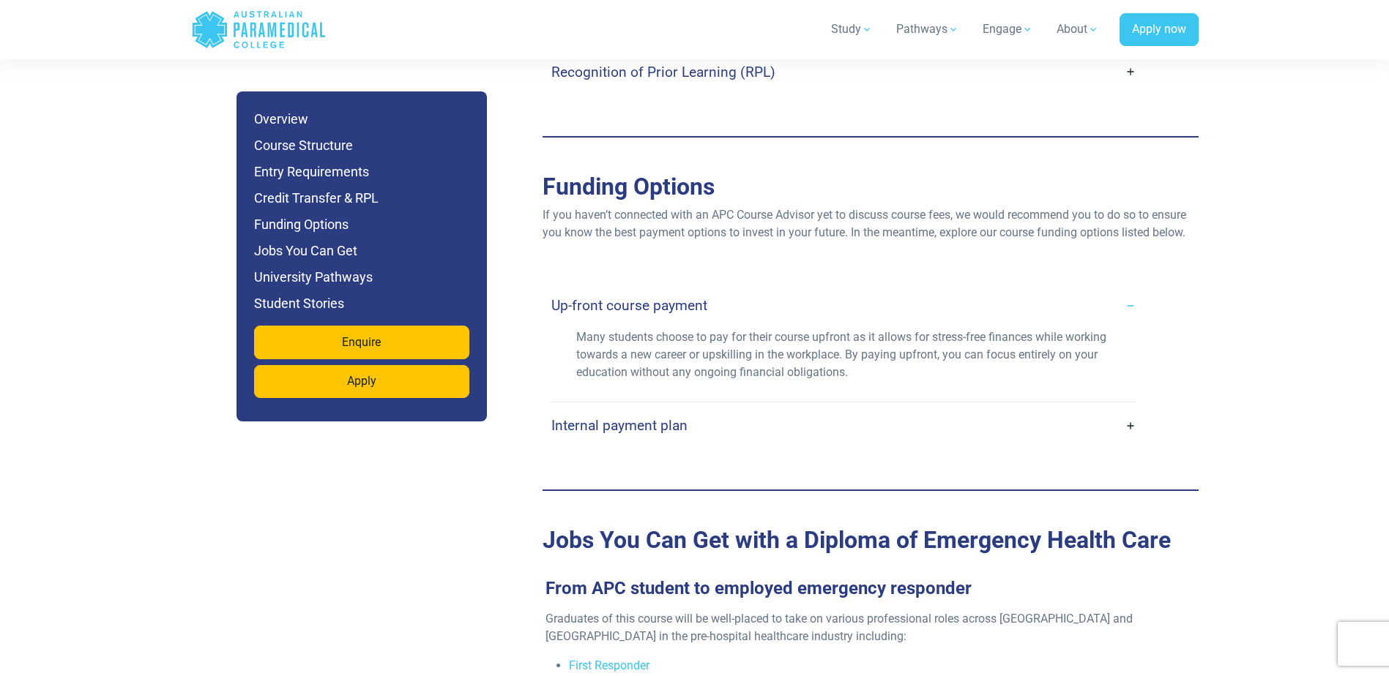
click at [655, 417] on h4 "Internal payment plan" at bounding box center [619, 425] width 136 height 17
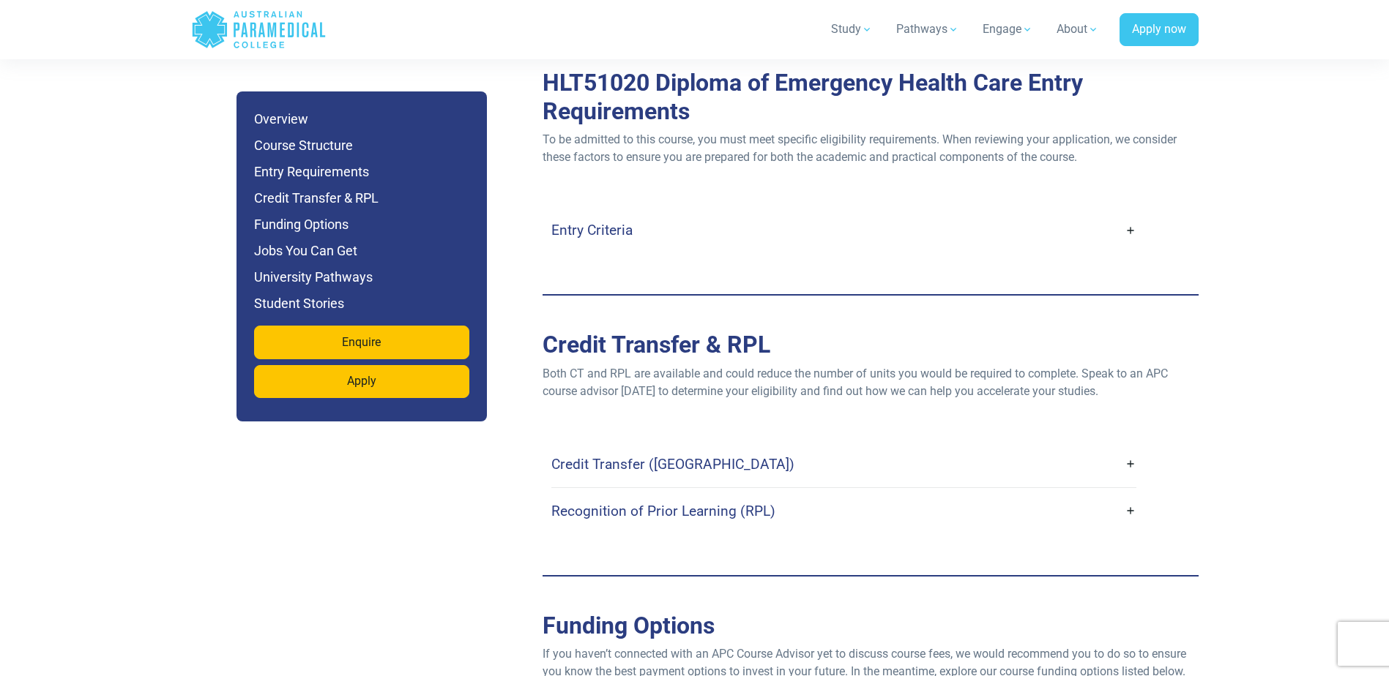
scroll to position [3880, 0]
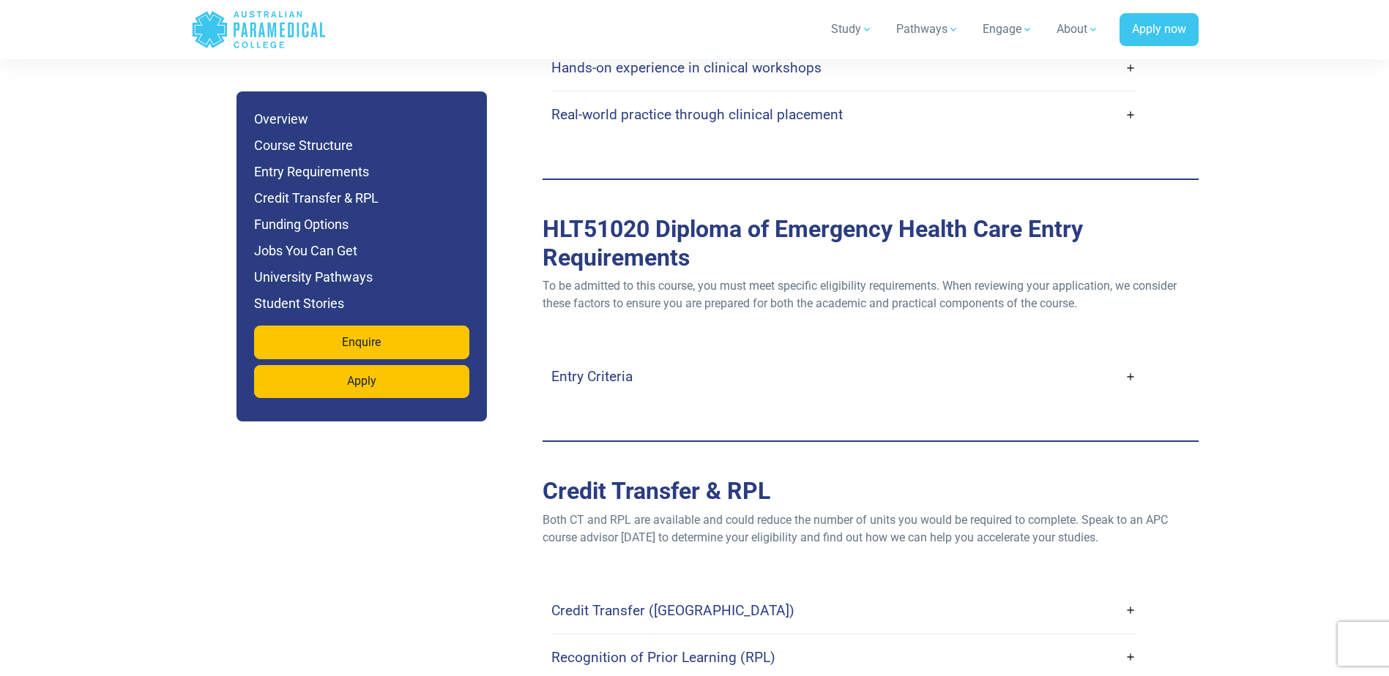
click at [623, 368] on h4 "Entry Criteria" at bounding box center [591, 376] width 81 height 17
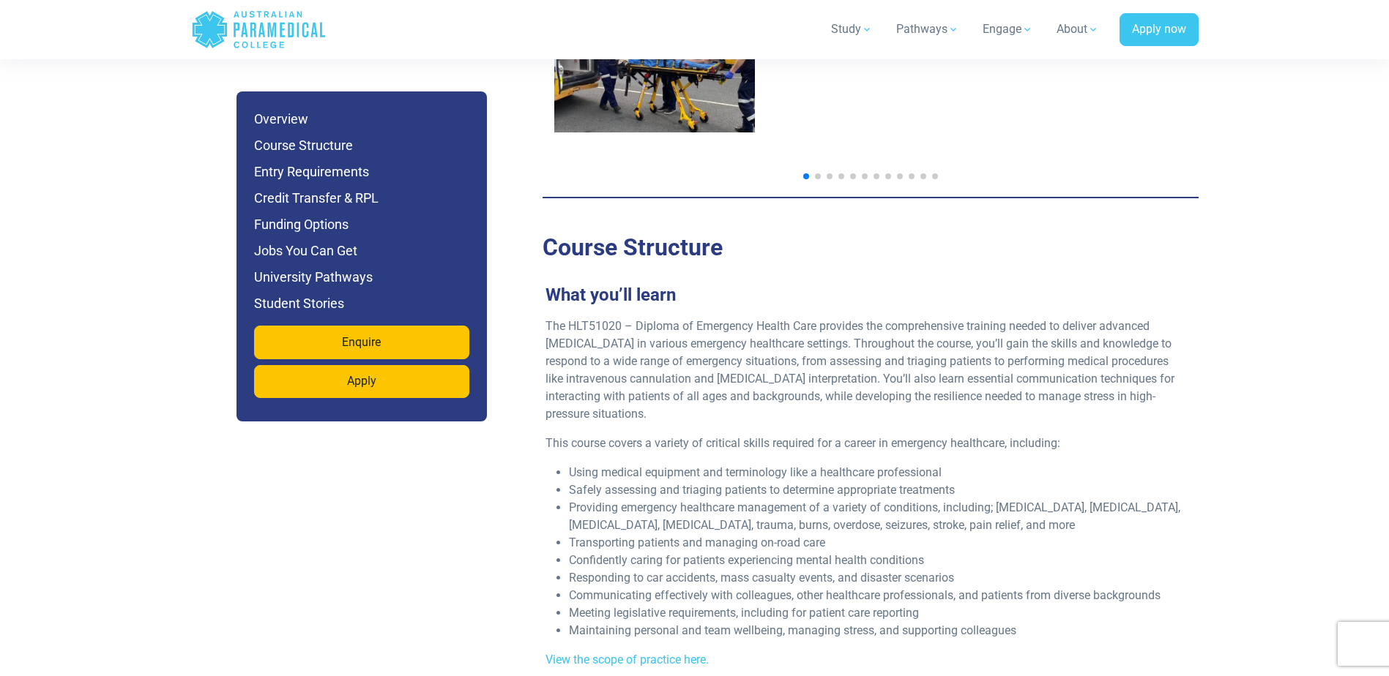
scroll to position [2489, 0]
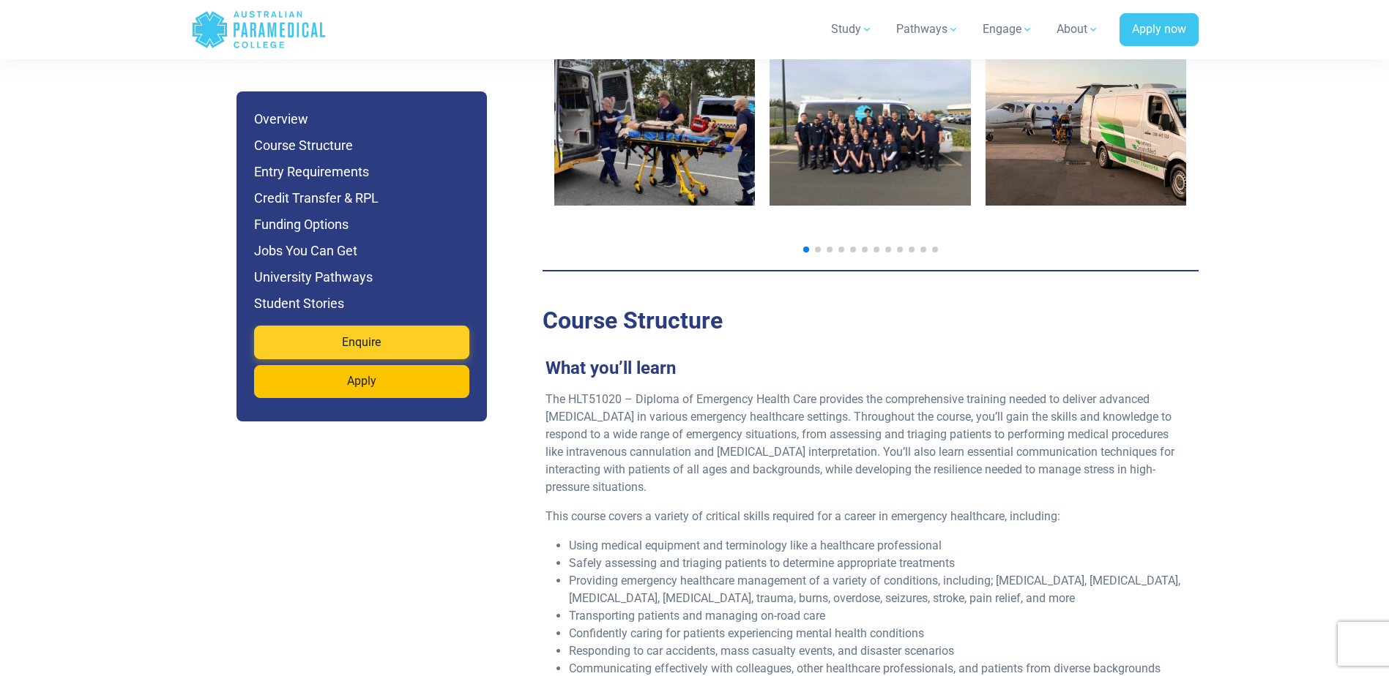
click at [391, 347] on link "Enquire" at bounding box center [361, 343] width 215 height 34
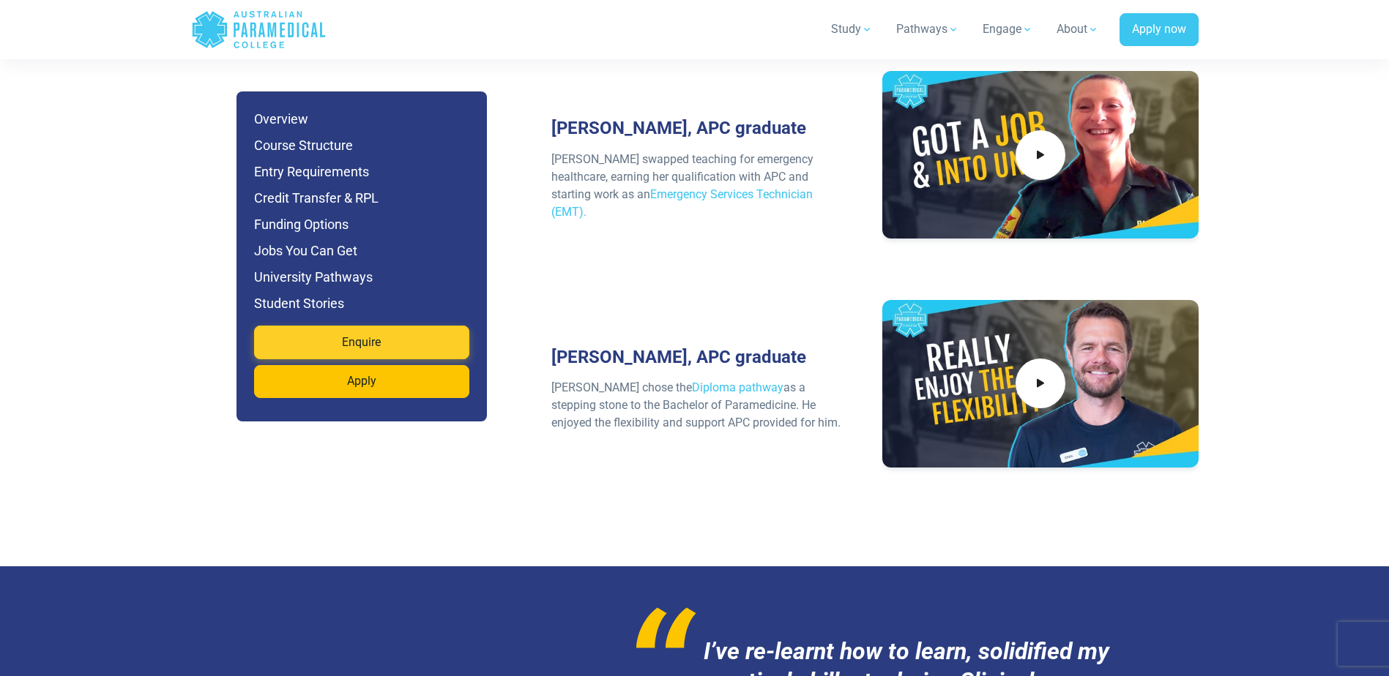
scroll to position [7460, 0]
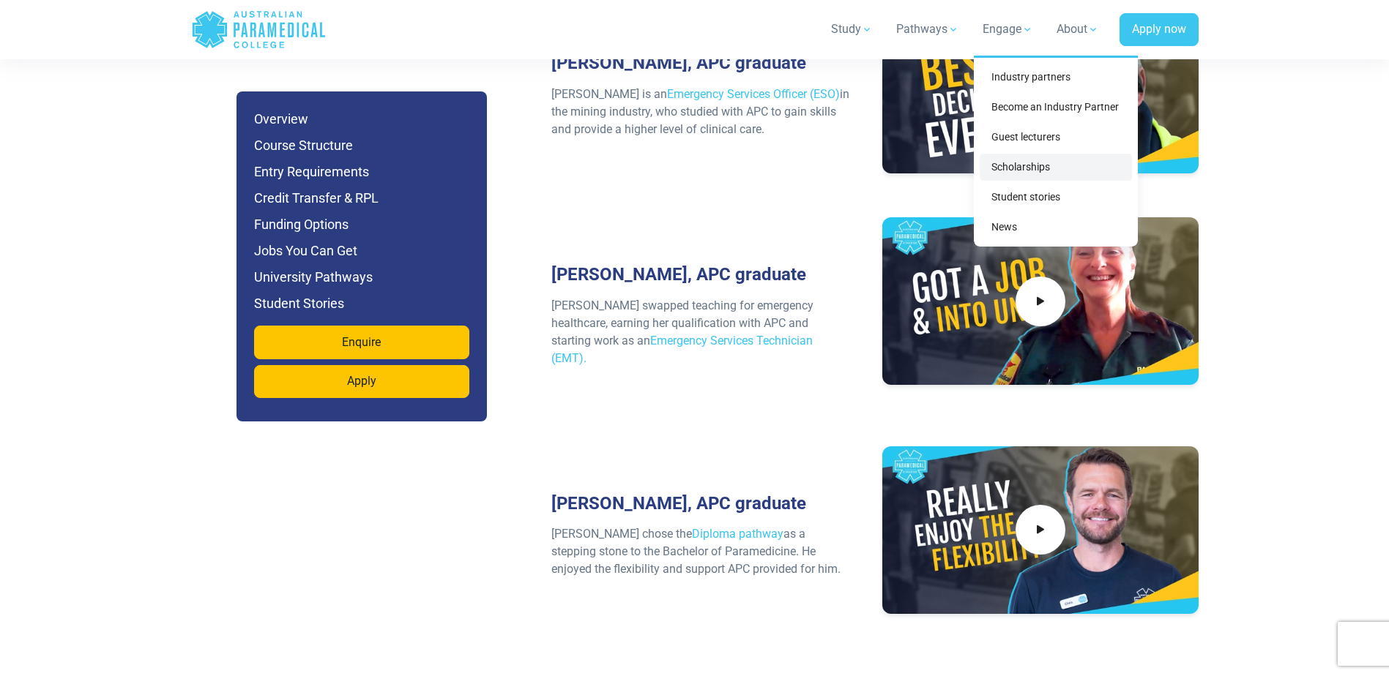
click at [1024, 168] on link "Scholarships" at bounding box center [1055, 167] width 152 height 27
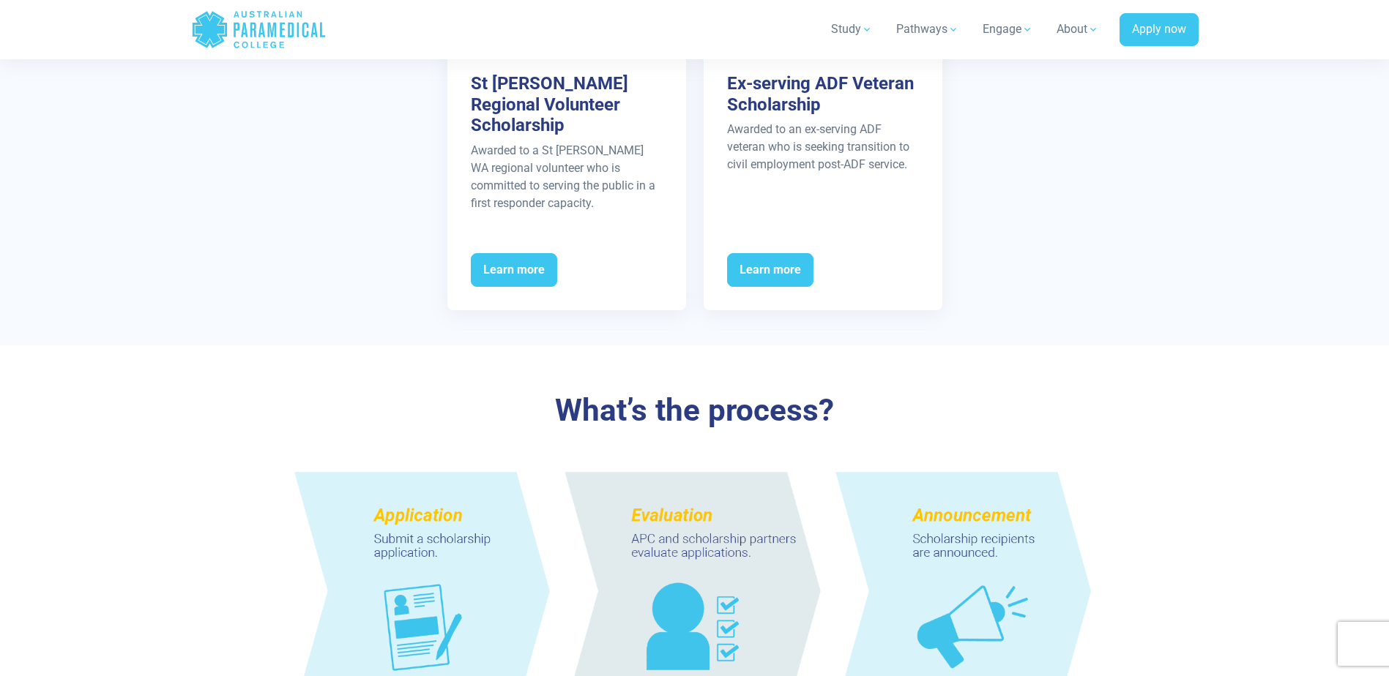
scroll to position [1171, 0]
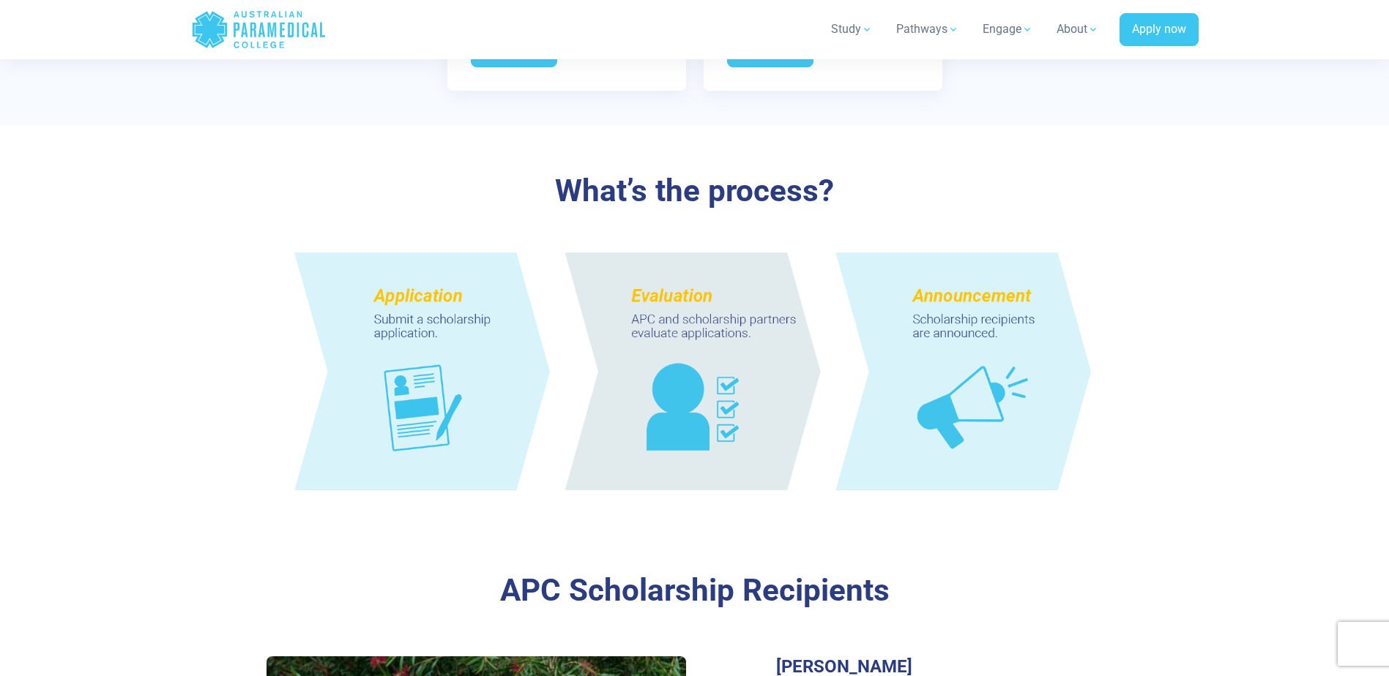
click at [477, 373] on img at bounding box center [694, 370] width 856 height 310
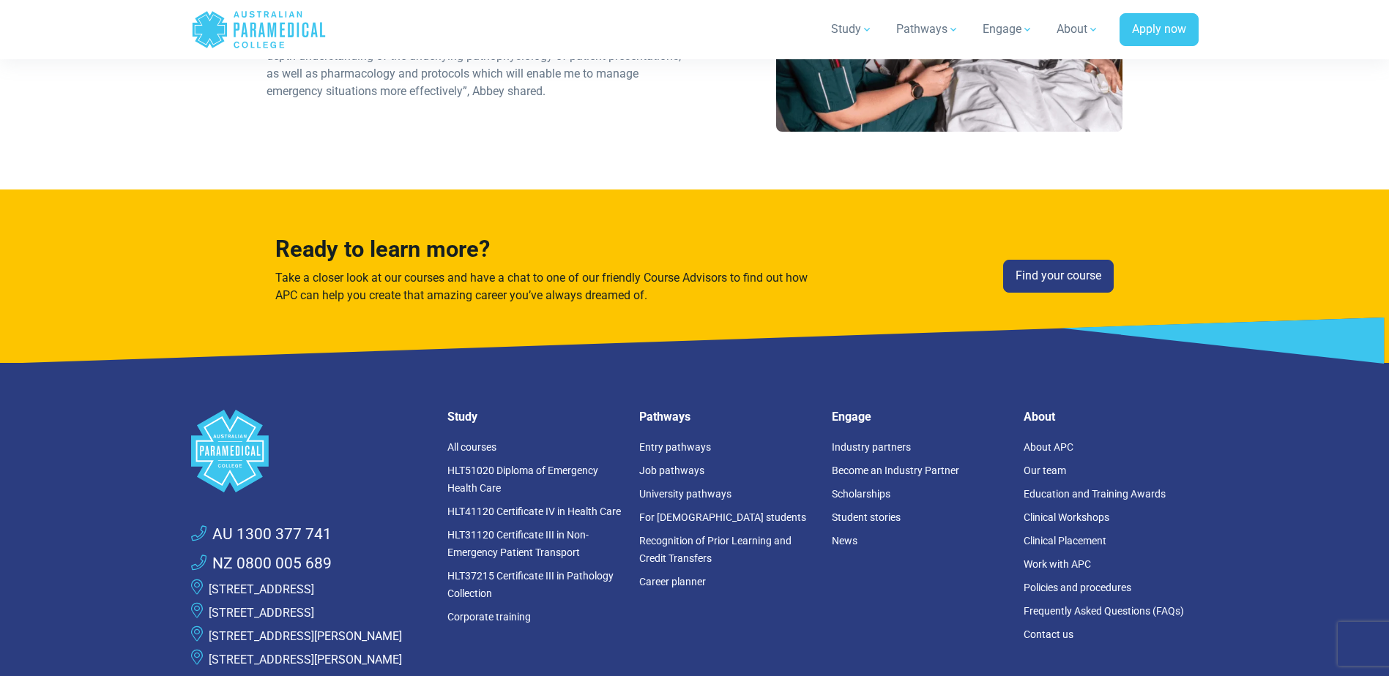
scroll to position [2342, 0]
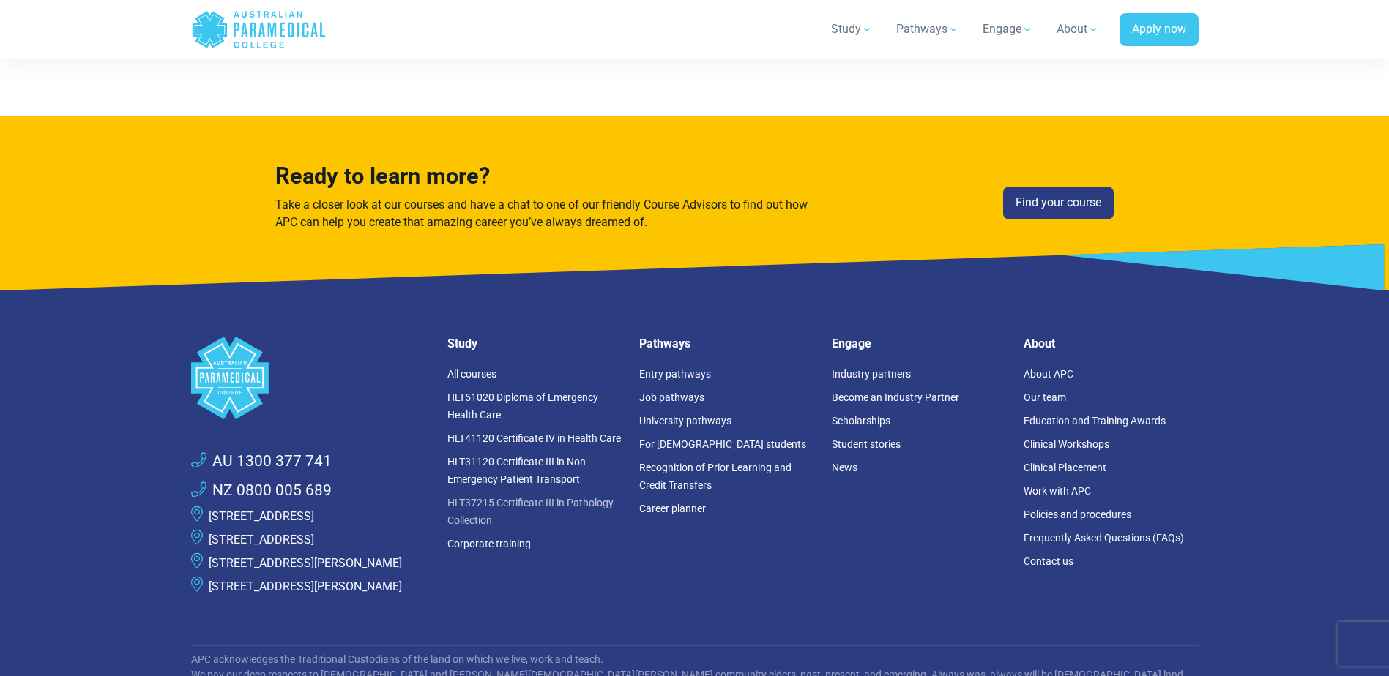
click at [493, 497] on link "HLT37215 Certificate III in Pathology Collection" at bounding box center [530, 511] width 166 height 29
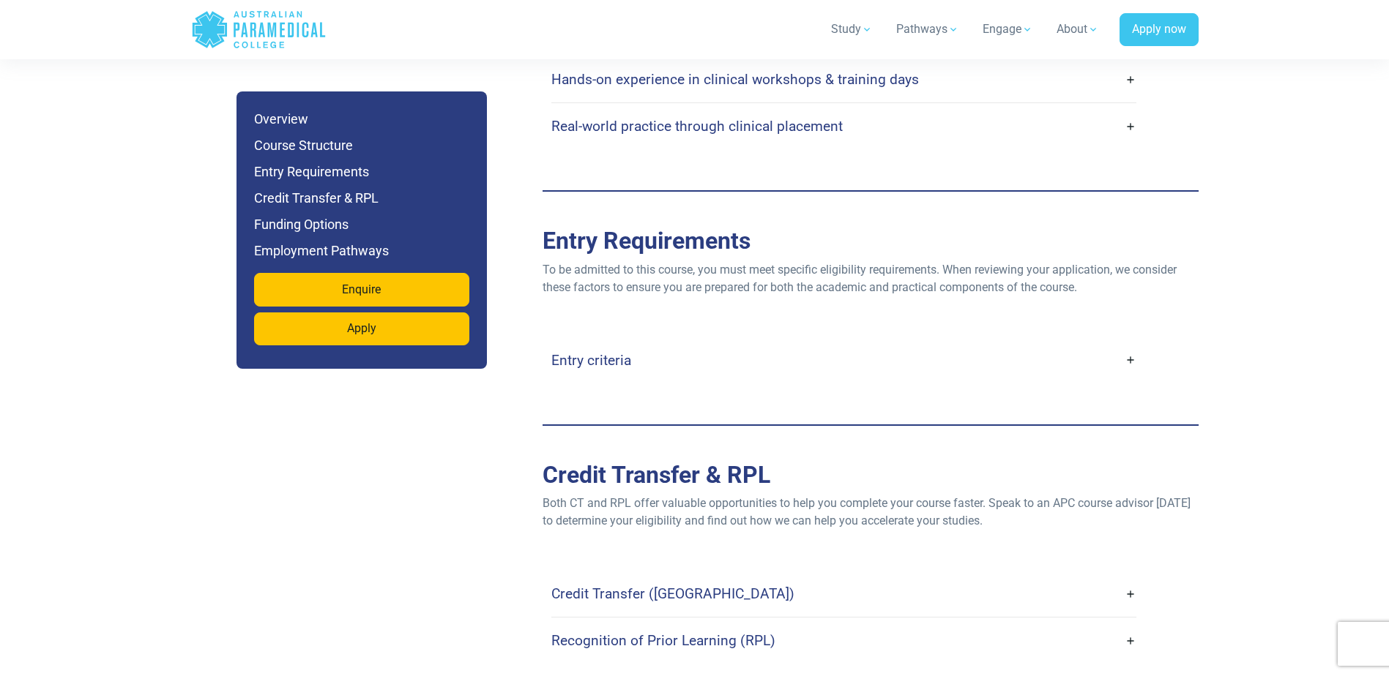
scroll to position [3148, 0]
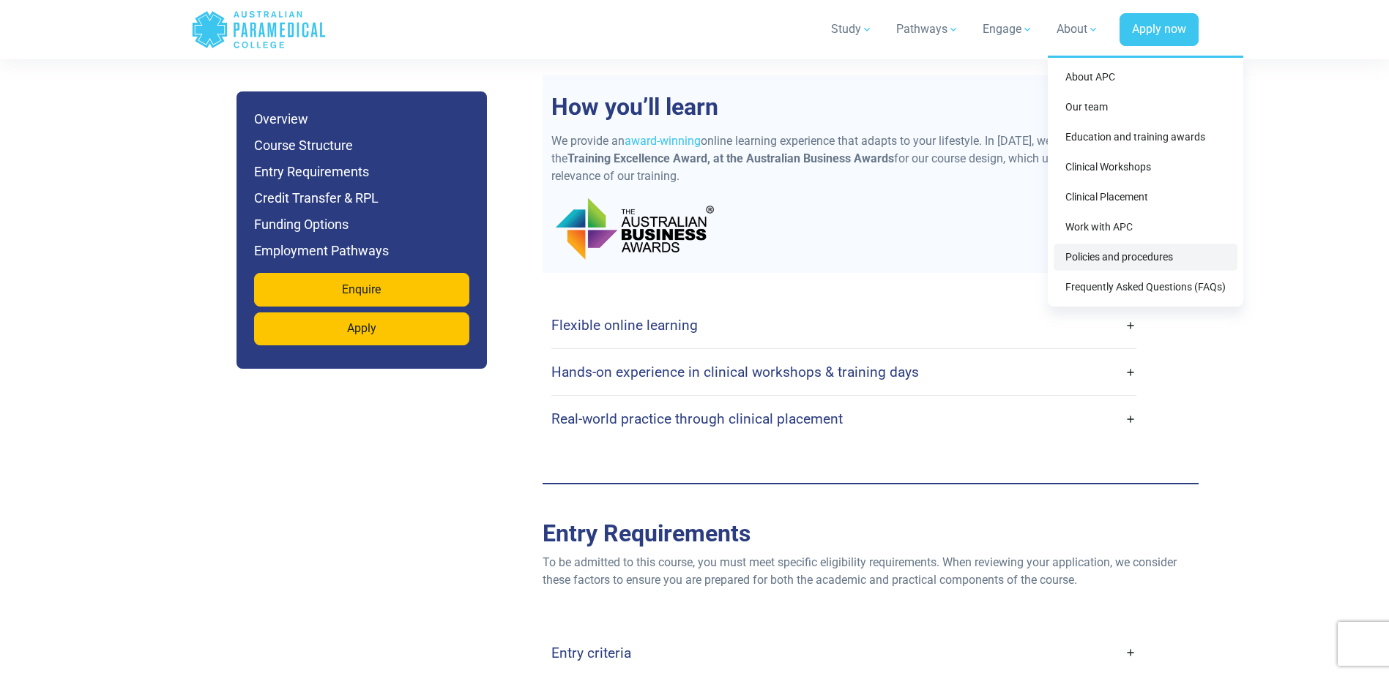
click at [1126, 261] on link "Policies and procedures" at bounding box center [1145, 257] width 184 height 27
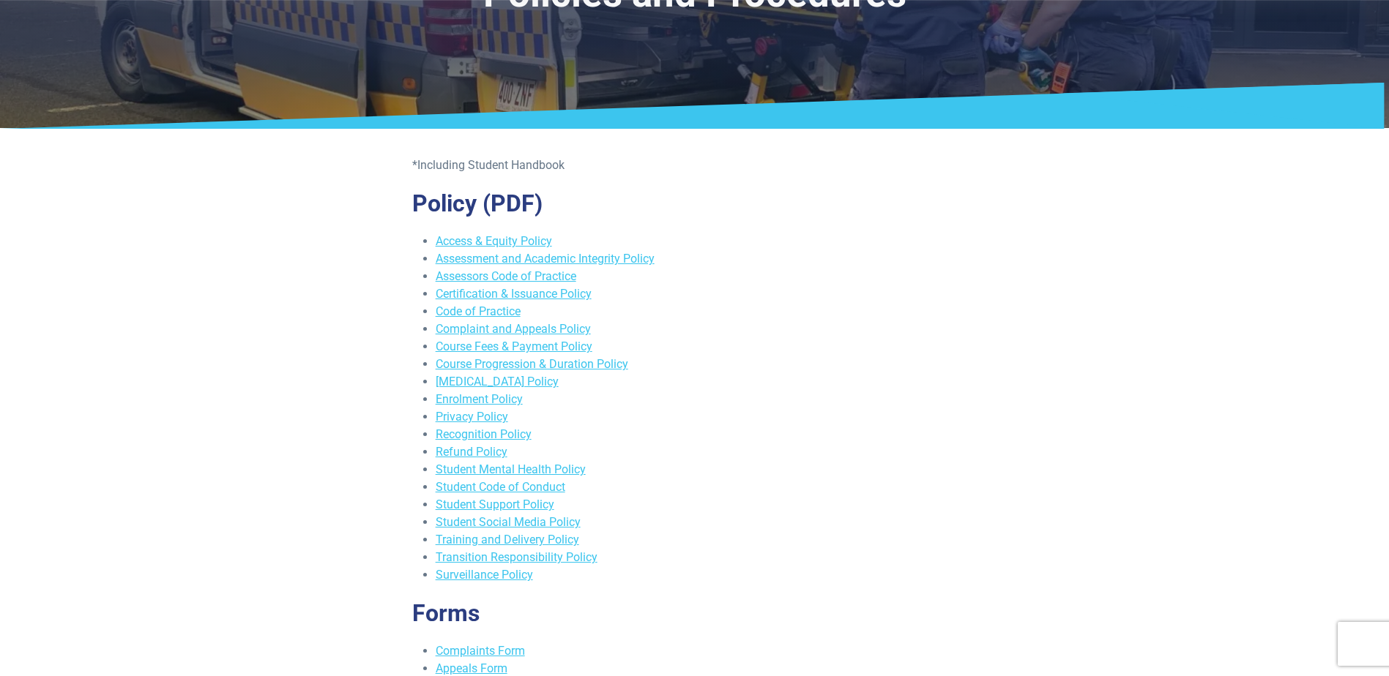
scroll to position [293, 0]
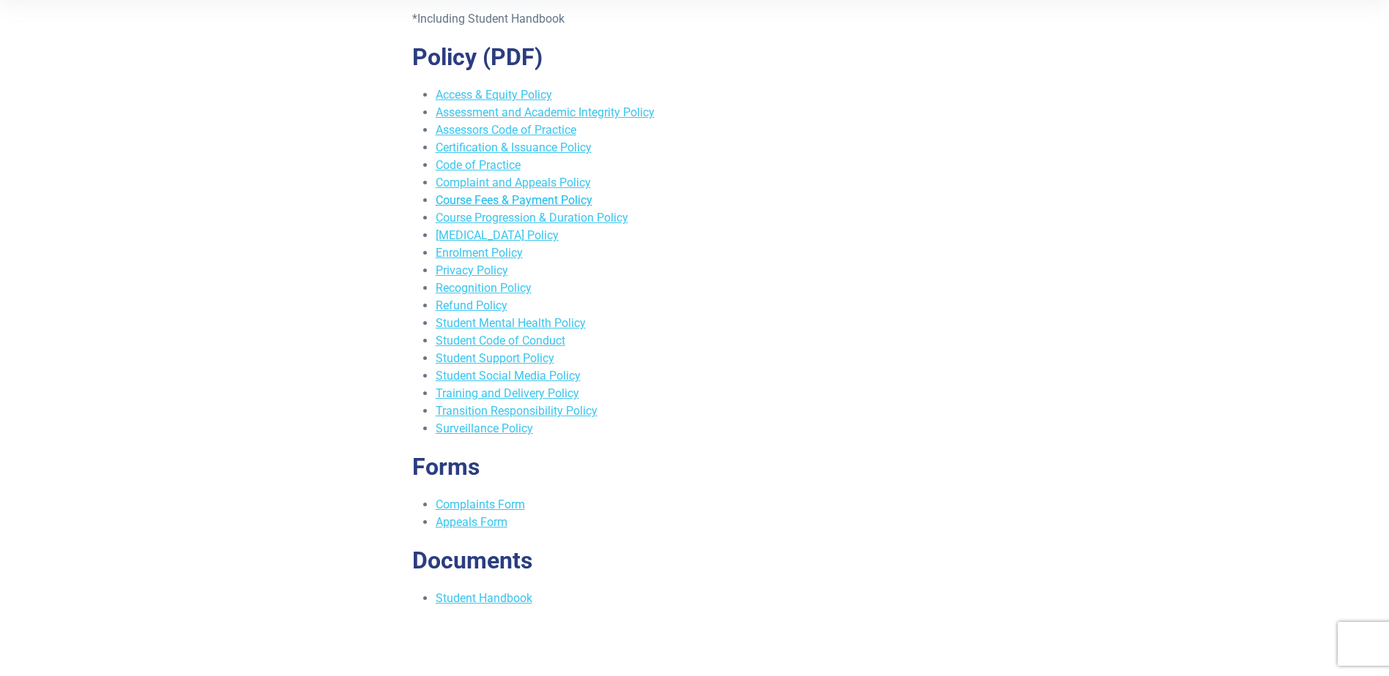
click at [506, 199] on link "Course Fees & Payment Policy" at bounding box center [514, 200] width 157 height 14
click at [491, 206] on link "Course Fees & Payment Policy" at bounding box center [514, 200] width 157 height 14
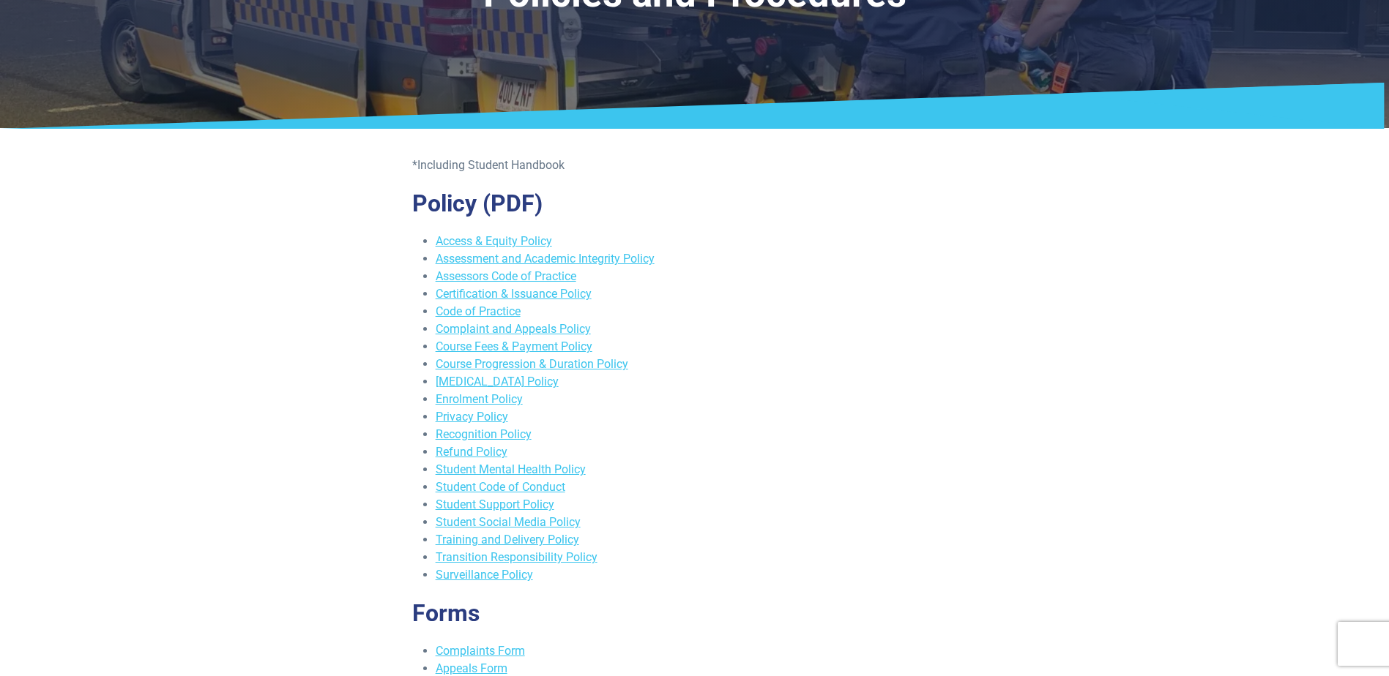
scroll to position [0, 0]
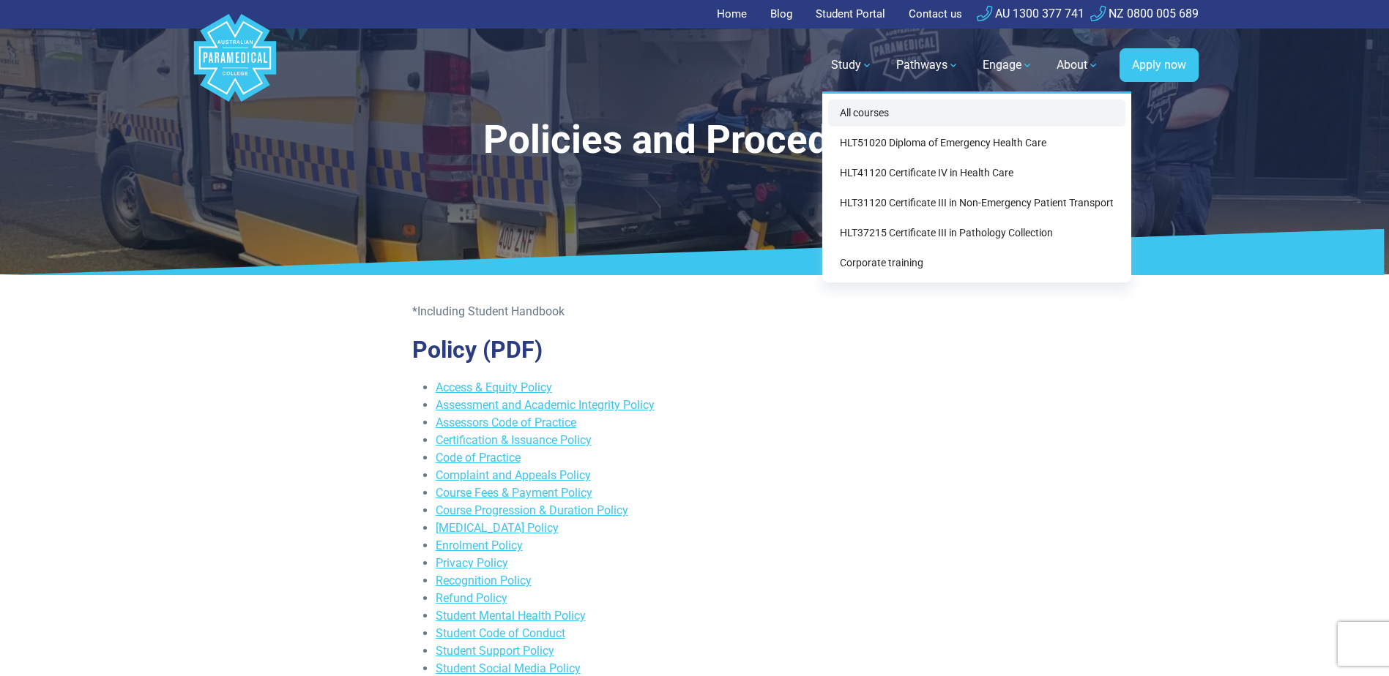
click at [866, 118] on link "All courses" at bounding box center [976, 113] width 297 height 27
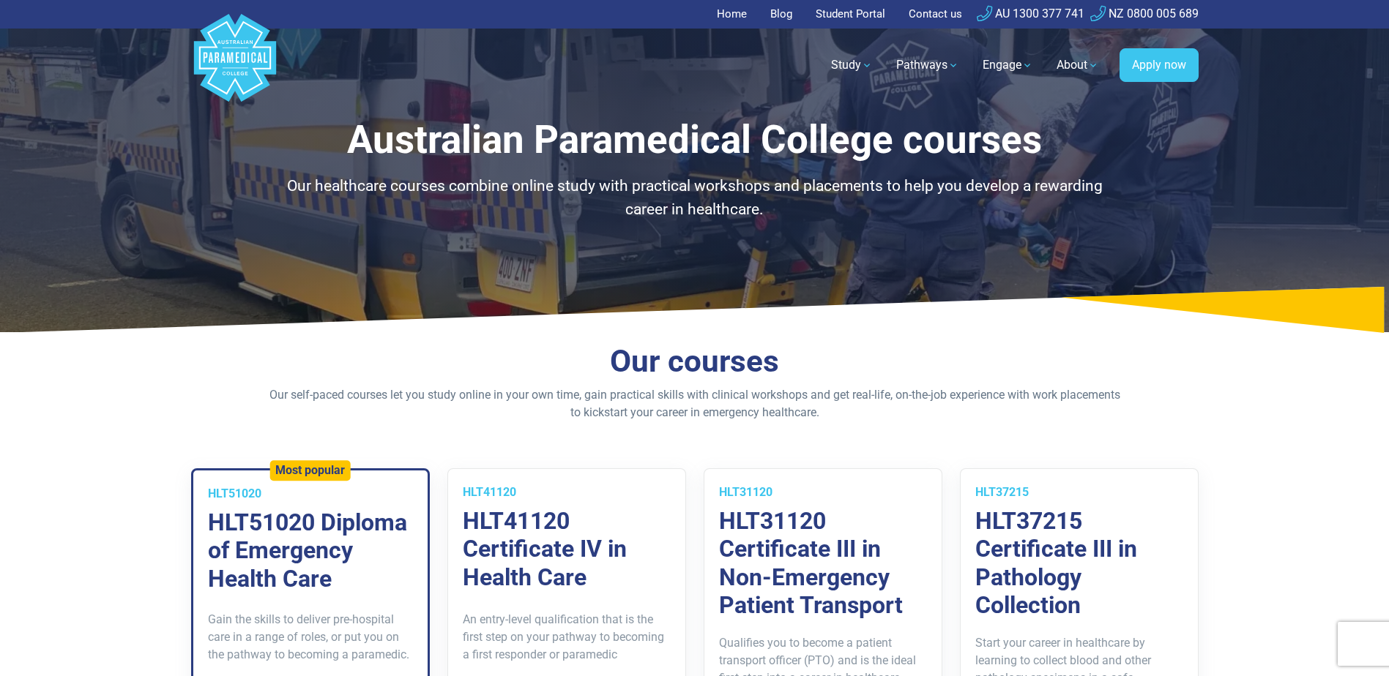
scroll to position [293, 0]
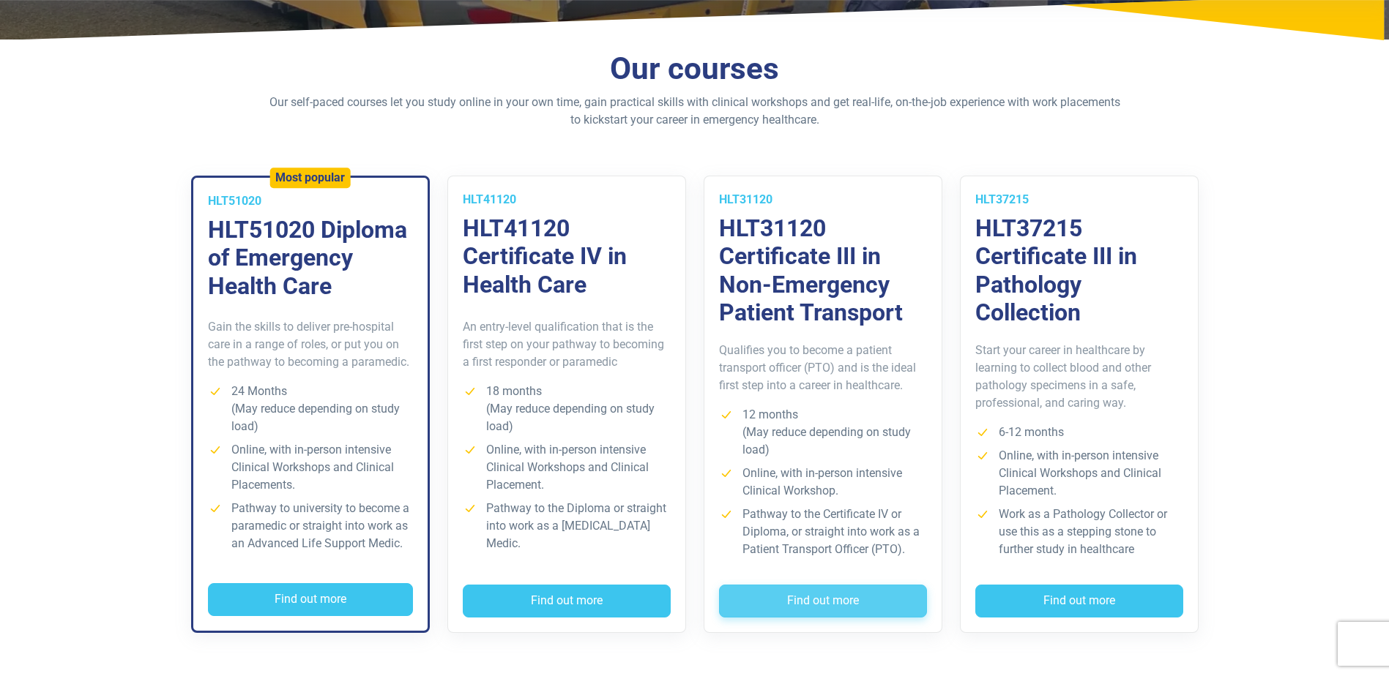
click at [808, 594] on button "Find out more" at bounding box center [823, 602] width 208 height 34
